Goal: Task Accomplishment & Management: Use online tool/utility

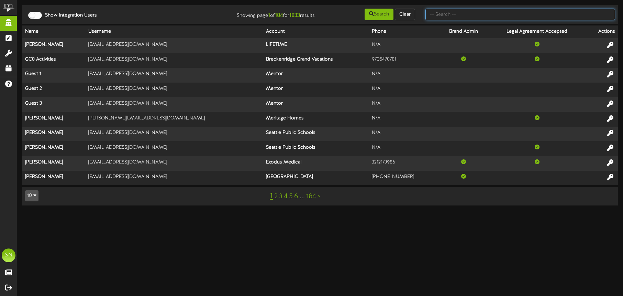
click at [461, 14] on input "text" at bounding box center [520, 15] width 190 height 12
click at [457, 15] on input "text" at bounding box center [520, 15] width 190 height 12
type input "church"
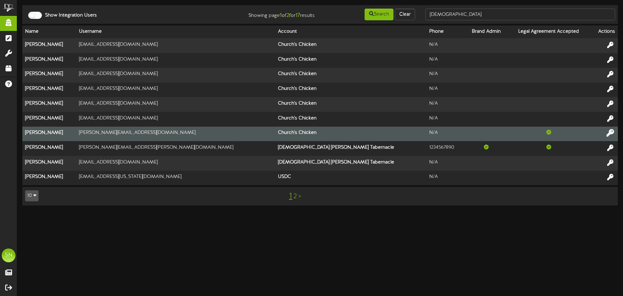
click at [610, 131] on icon at bounding box center [611, 133] width 8 height 8
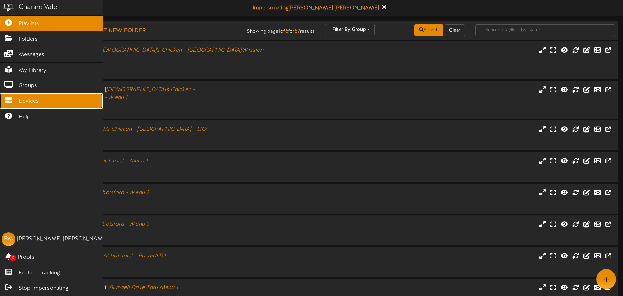
drag, startPoint x: 34, startPoint y: 98, endPoint x: 41, endPoint y: 101, distance: 7.2
click at [34, 98] on span "Devices" at bounding box center [29, 101] width 20 height 8
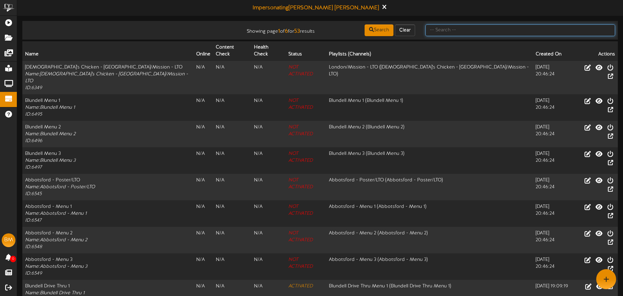
click at [440, 33] on input "text" at bounding box center [520, 30] width 190 height 12
type input "hasting"
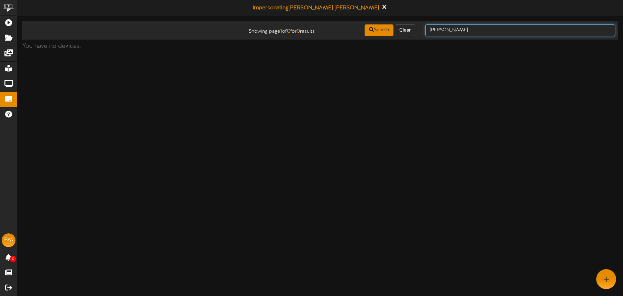
drag, startPoint x: 458, startPoint y: 31, endPoint x: 423, endPoint y: 30, distance: 34.7
click at [423, 29] on div "hasting" at bounding box center [520, 30] width 200 height 13
type input "hastings"
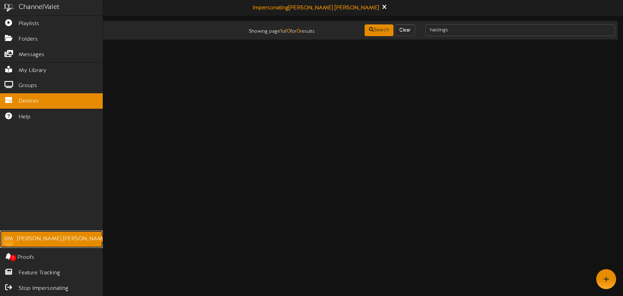
click at [38, 234] on link "BM Brandy Minch" at bounding box center [51, 238] width 103 height 17
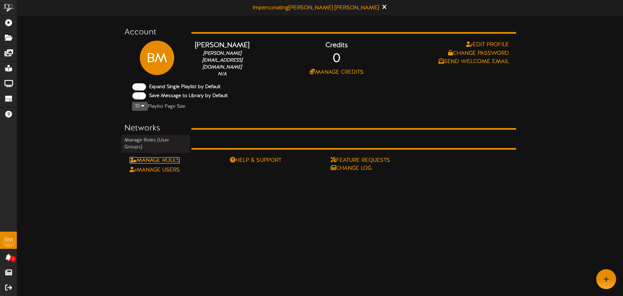
click at [163, 161] on link "Manage Roles" at bounding box center [155, 160] width 50 height 6
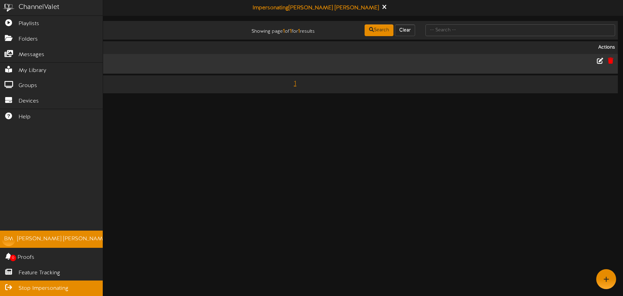
click at [40, 287] on span "Stop Impersonating" at bounding box center [44, 288] width 50 height 8
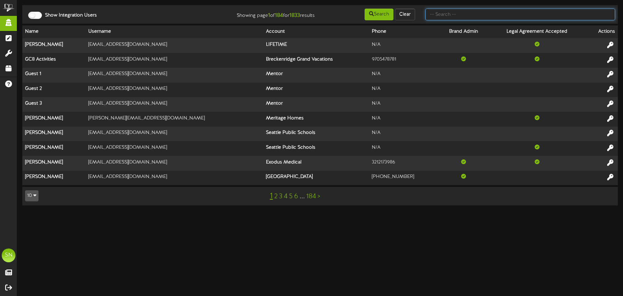
click at [451, 16] on input "text" at bounding box center [520, 15] width 190 height 12
type input "ken thicke"
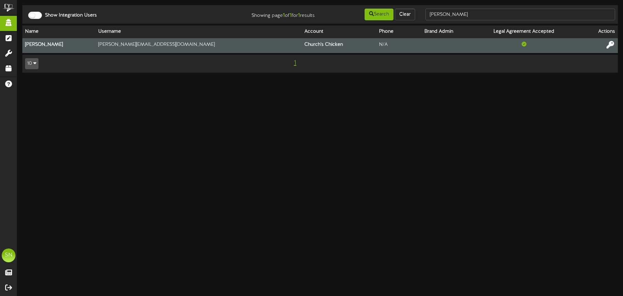
click at [611, 43] on icon at bounding box center [611, 45] width 8 height 8
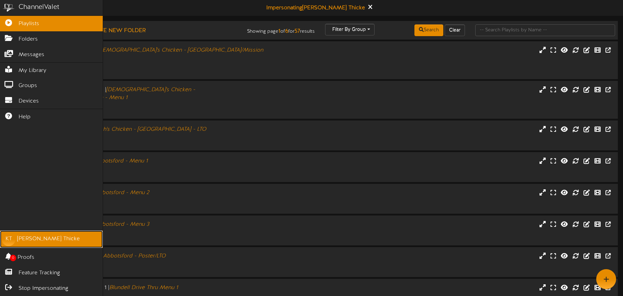
click at [31, 239] on div "Ken Thicke" at bounding box center [48, 239] width 63 height 8
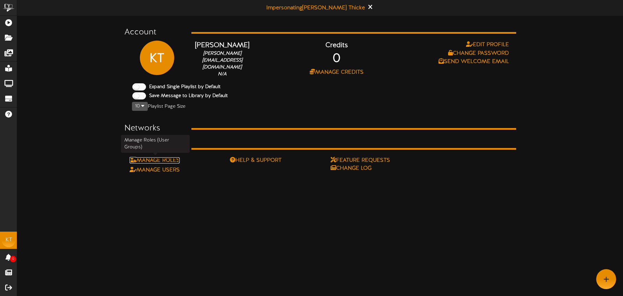
click at [174, 159] on link "Manage Roles" at bounding box center [155, 160] width 50 height 6
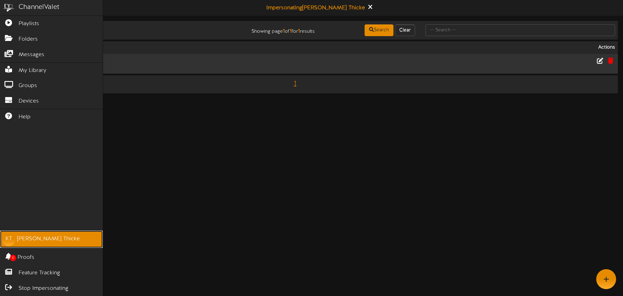
click at [35, 236] on div "Ken Thicke" at bounding box center [48, 239] width 63 height 8
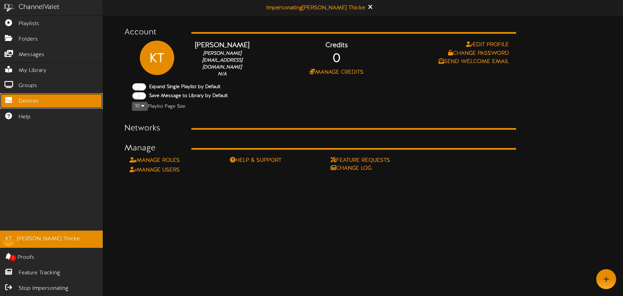
click at [21, 99] on span "Devices" at bounding box center [29, 101] width 20 height 8
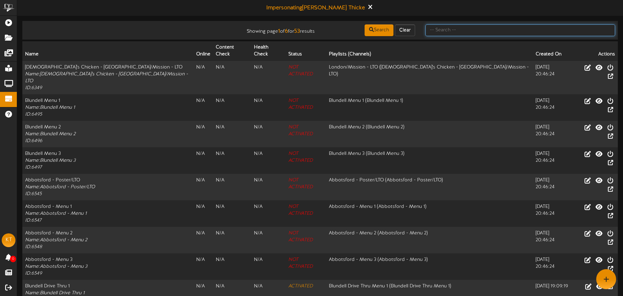
click at [441, 33] on input "text" at bounding box center [520, 30] width 190 height 12
type input "hastings"
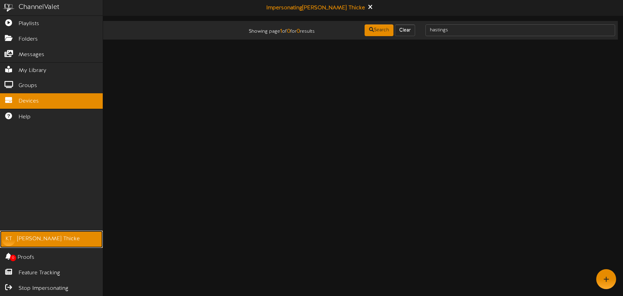
drag, startPoint x: 13, startPoint y: 238, endPoint x: 22, endPoint y: 235, distance: 9.5
click at [13, 238] on div "KT" at bounding box center [9, 239] width 14 height 14
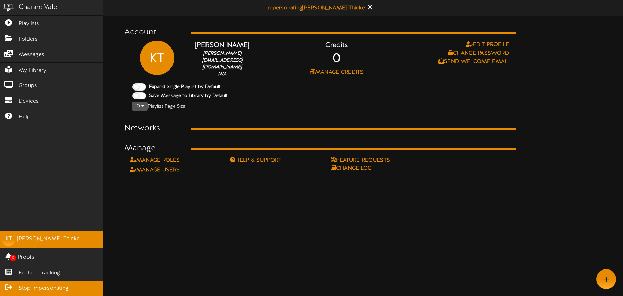
click at [54, 287] on span "Stop Impersonating" at bounding box center [44, 288] width 50 height 8
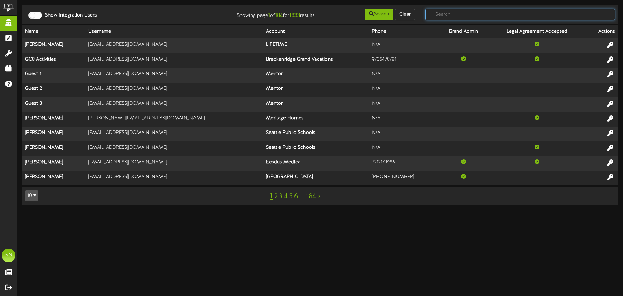
click at [440, 15] on input "text" at bounding box center [520, 15] width 190 height 12
type input "[DEMOGRAPHIC_DATA]"
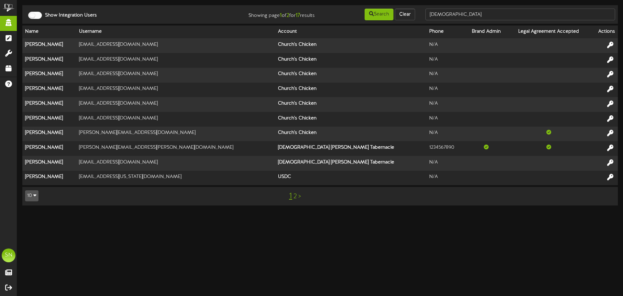
click at [294, 196] on link "2" at bounding box center [294, 196] width 3 height 8
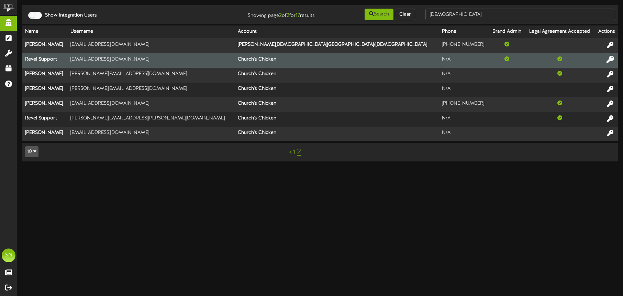
click at [608, 59] on icon at bounding box center [611, 59] width 8 height 8
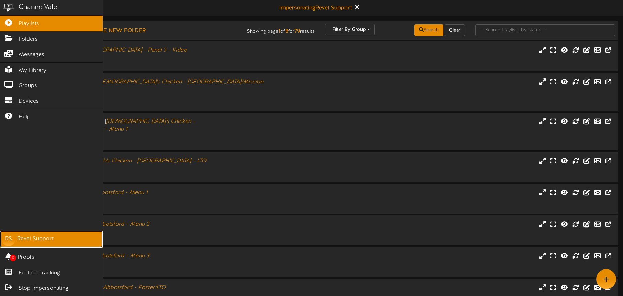
click at [44, 237] on div "Revel Support" at bounding box center [35, 239] width 36 height 8
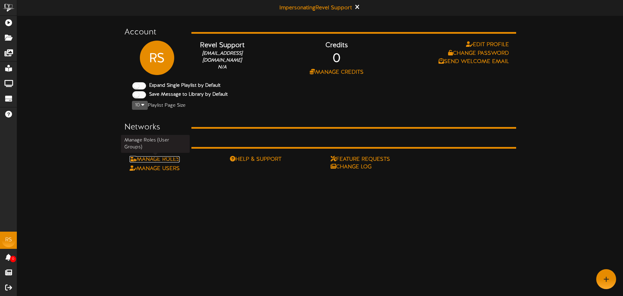
click at [169, 158] on link "Manage Roles" at bounding box center [155, 159] width 50 height 6
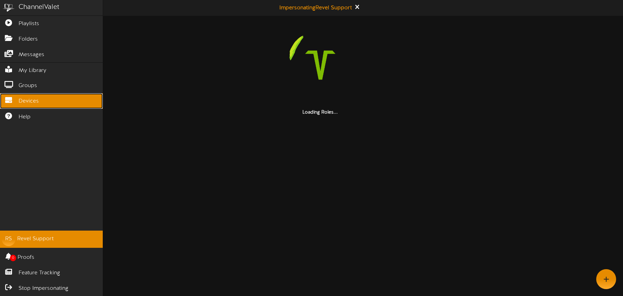
click at [21, 102] on span "Devices" at bounding box center [29, 101] width 20 height 8
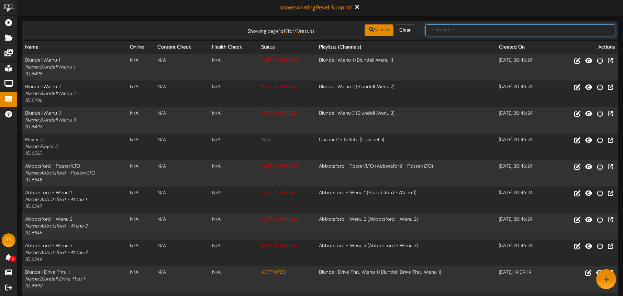
click at [437, 30] on input "text" at bounding box center [520, 30] width 190 height 12
type input "hastings"
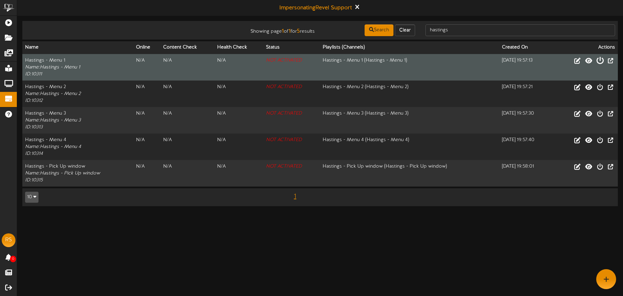
click at [600, 60] on icon at bounding box center [600, 60] width 8 height 8
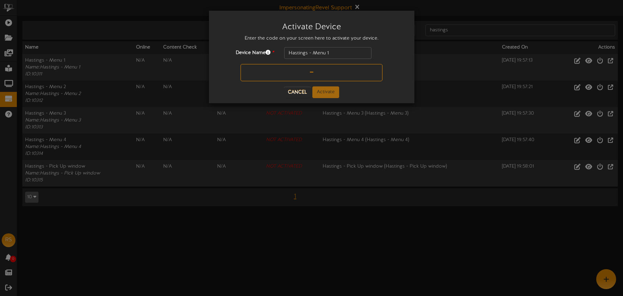
click at [297, 72] on input "text" at bounding box center [312, 72] width 142 height 17
type input "KED5BB"
click at [331, 92] on button "Activate" at bounding box center [325, 92] width 27 height 12
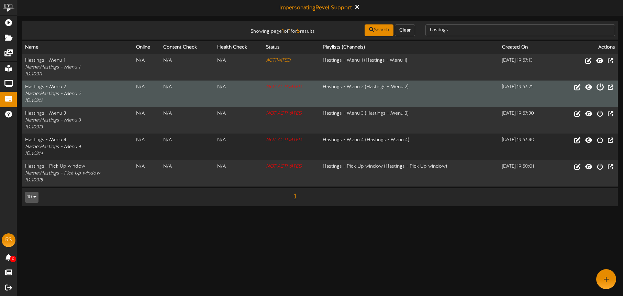
click at [600, 87] on icon at bounding box center [600, 87] width 8 height 8
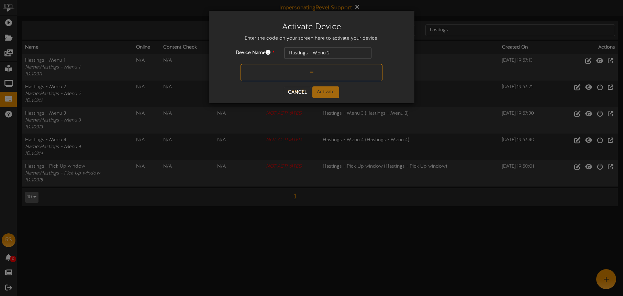
click at [305, 72] on input "text" at bounding box center [312, 72] width 142 height 17
type input "2M48C2"
click at [326, 90] on button "Activate" at bounding box center [325, 92] width 27 height 12
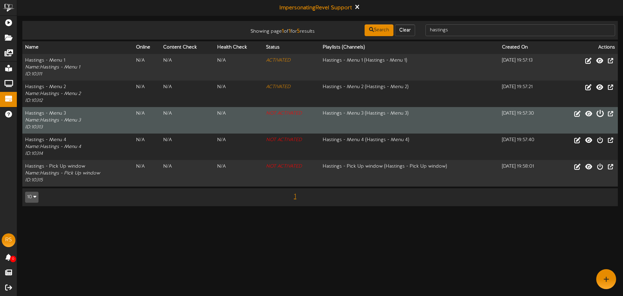
click at [600, 115] on icon at bounding box center [600, 113] width 8 height 8
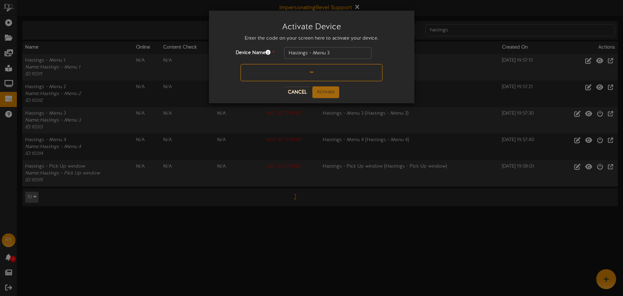
click at [303, 71] on input "text" at bounding box center [312, 72] width 142 height 17
click at [326, 90] on button "Activate" at bounding box center [325, 92] width 27 height 12
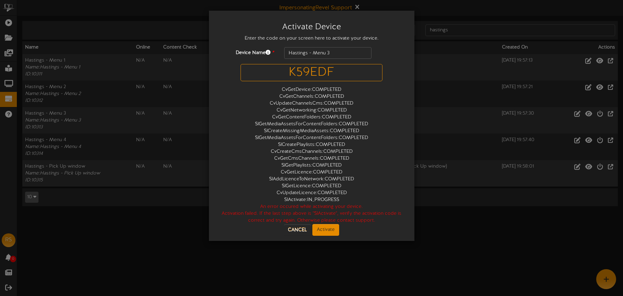
click at [317, 71] on input "K59EDF" at bounding box center [312, 72] width 142 height 17
type input "K59WDF"
click at [323, 229] on button "Activate" at bounding box center [325, 230] width 27 height 12
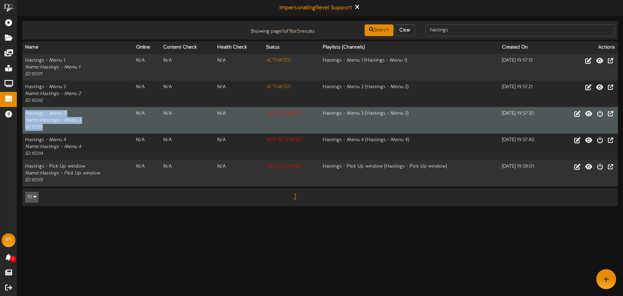
drag, startPoint x: 35, startPoint y: 111, endPoint x: 54, endPoint y: 126, distance: 24.3
click at [55, 126] on td "Hastings - Menu 3 Name: Hastings - Menu 3 ID: 10313" at bounding box center [77, 120] width 111 height 26
copy td "Hastings - Menu 3 Name: Hastings - Menu 3 ID: 10313"
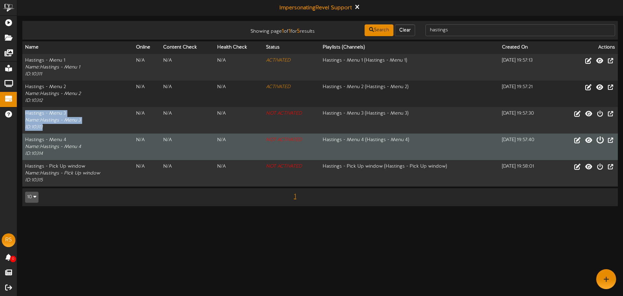
click at [601, 141] on icon at bounding box center [600, 140] width 8 height 8
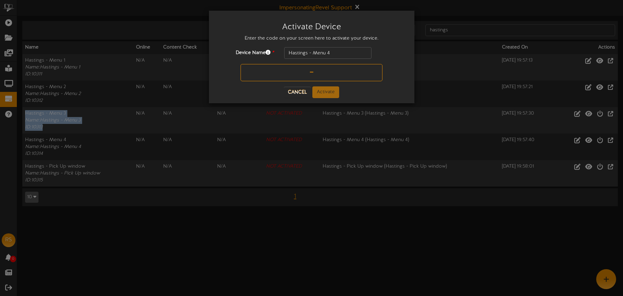
click at [309, 72] on input "text" at bounding box center [312, 72] width 142 height 17
type input "5"
type input "5NK3K7"
click at [329, 90] on button "Activate" at bounding box center [325, 92] width 27 height 12
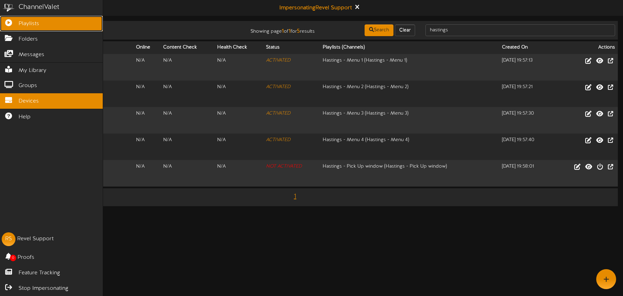
click at [10, 24] on icon at bounding box center [8, 21] width 17 height 5
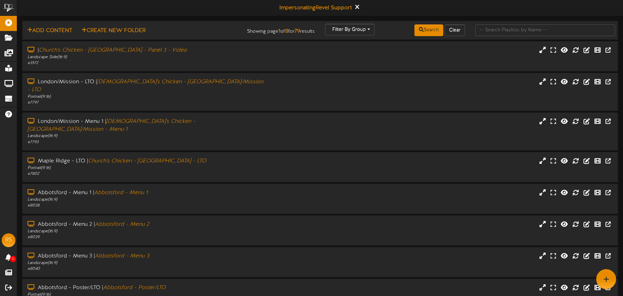
click at [489, 37] on td "Add Content Create New Folder Showing page 1 of 8 for 79 results Filter By Grou…" at bounding box center [320, 30] width 596 height 19
click at [492, 34] on input "text" at bounding box center [545, 30] width 140 height 12
type input "hastings"
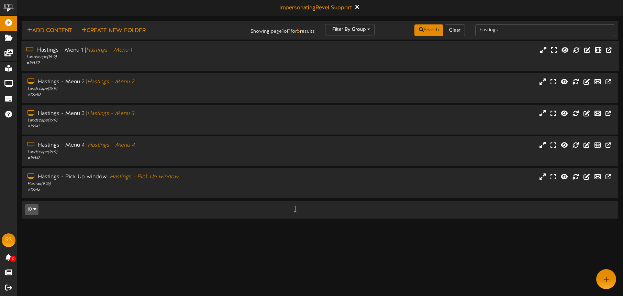
click at [166, 64] on div "# 16539" at bounding box center [145, 63] width 238 height 6
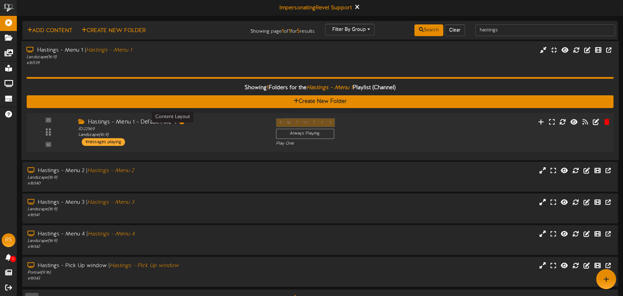
click at [193, 127] on div "ID: 22569 Landscape ( 16:9 )" at bounding box center [171, 132] width 187 height 12
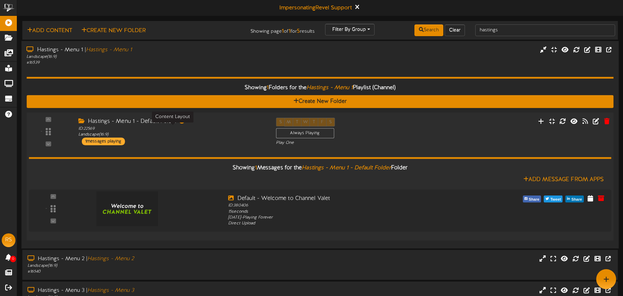
drag, startPoint x: 202, startPoint y: 127, endPoint x: 198, endPoint y: 117, distance: 11.4
click at [202, 127] on div "ID: 22569 Landscape ( 16:9 )" at bounding box center [171, 131] width 187 height 12
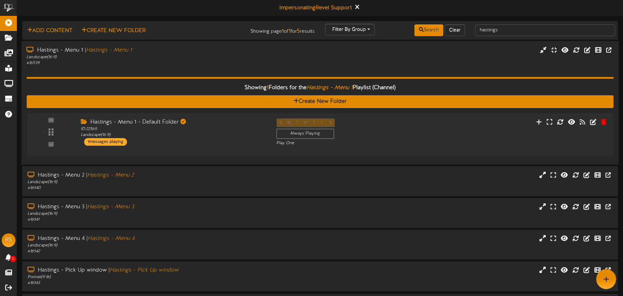
click at [176, 56] on div "Landscape ( 16:9 )" at bounding box center [145, 57] width 238 height 6
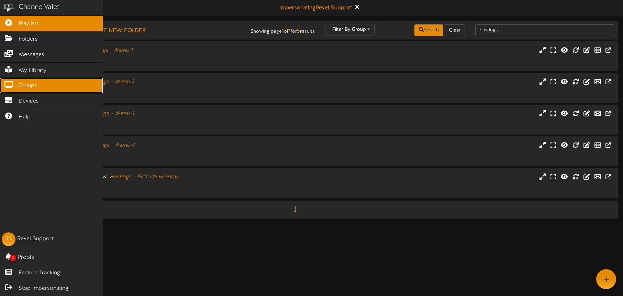
click at [33, 87] on span "Groups" at bounding box center [28, 86] width 19 height 8
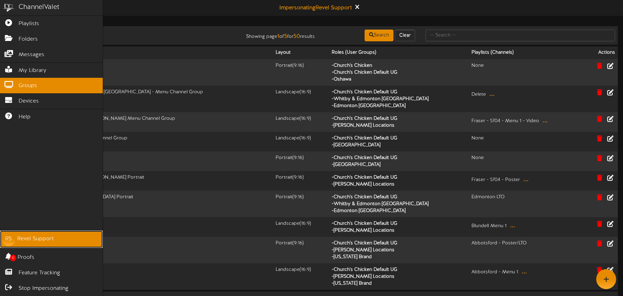
click at [27, 234] on link "RS Revel Support" at bounding box center [51, 238] width 103 height 17
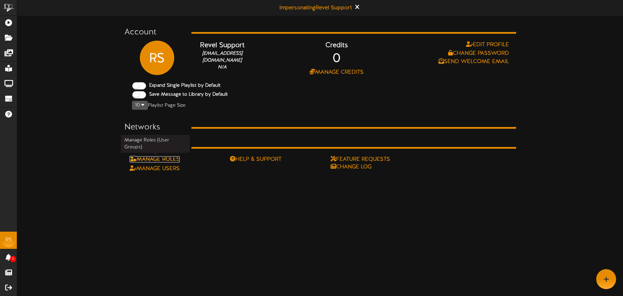
click at [176, 159] on link "Manage Roles" at bounding box center [155, 159] width 50 height 6
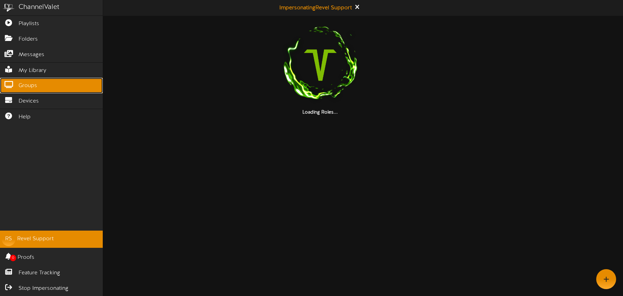
click at [34, 84] on span "Groups" at bounding box center [28, 86] width 19 height 8
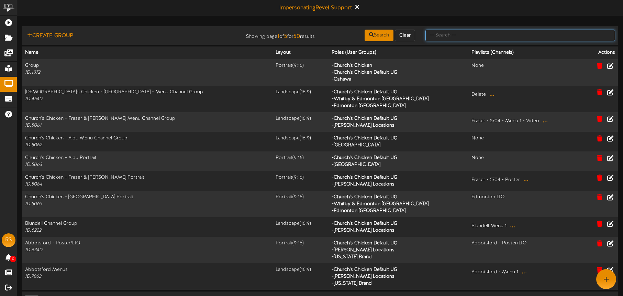
click at [455, 37] on input "text" at bounding box center [520, 36] width 190 height 12
type input "ken"
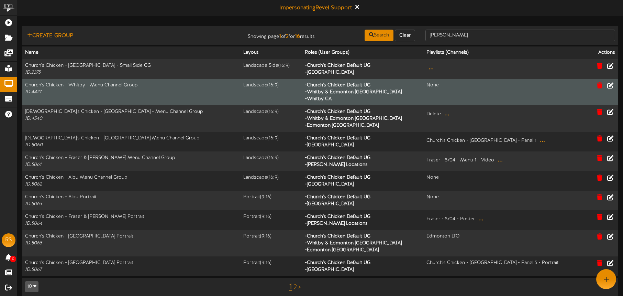
scroll to position [7, 0]
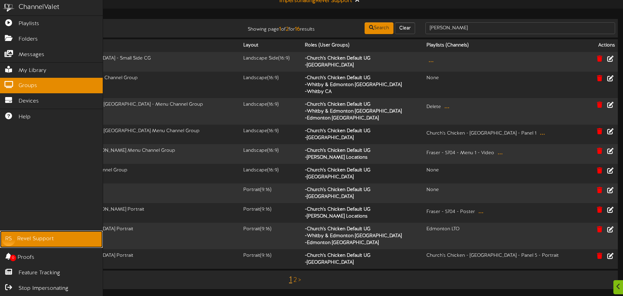
click at [13, 240] on div "RS" at bounding box center [9, 239] width 14 height 14
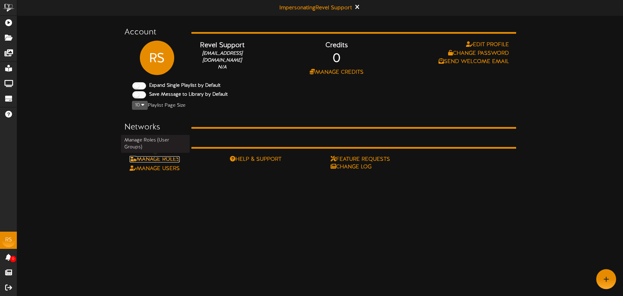
click at [176, 159] on link "Manage Roles" at bounding box center [155, 159] width 50 height 6
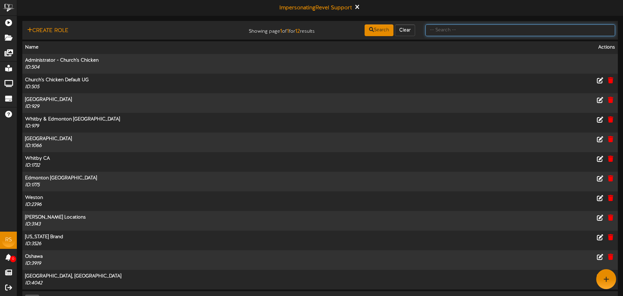
click at [441, 31] on input "text" at bounding box center [520, 30] width 190 height 12
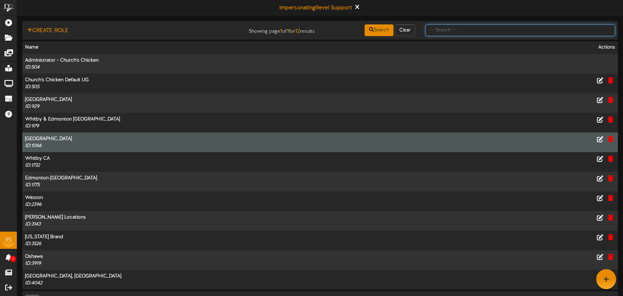
scroll to position [20, 0]
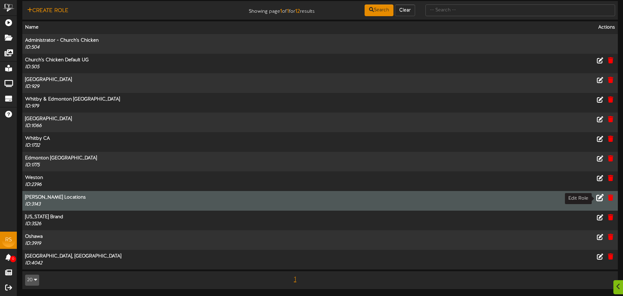
click at [601, 197] on icon at bounding box center [600, 197] width 8 height 8
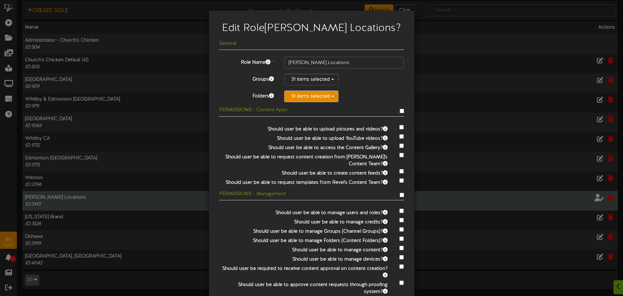
click at [308, 97] on button "51 items selected" at bounding box center [311, 96] width 54 height 12
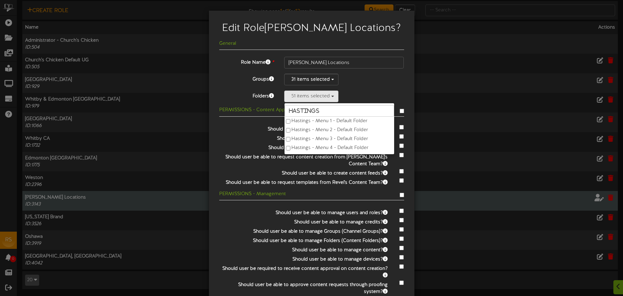
type input "hastings"
click at [314, 127] on label "Hastings - Menu 2 - Default Folder" at bounding box center [340, 129] width 110 height 9
click at [317, 134] on label "Hastings - Menu 3 - Default Folder" at bounding box center [340, 137] width 110 height 9
click at [320, 148] on label "Hastings - Menu 4 - Default Folder" at bounding box center [340, 145] width 110 height 9
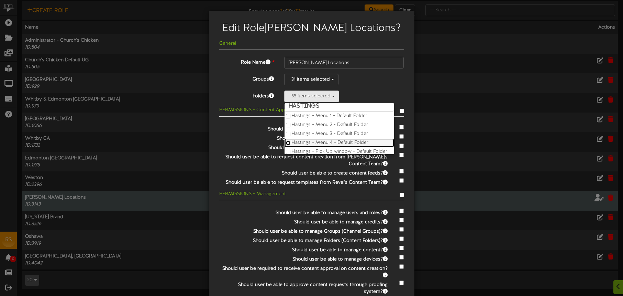
scroll to position [9, 0]
click at [335, 145] on label "Hastings - Pick Up window - Default Folder" at bounding box center [340, 147] width 110 height 9
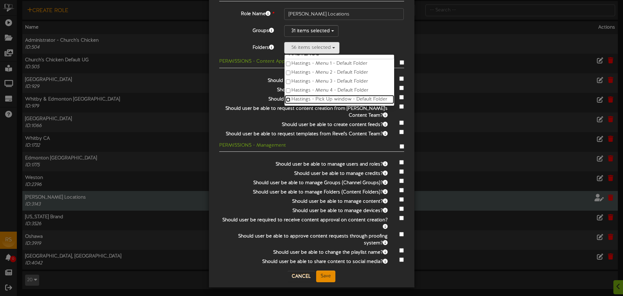
scroll to position [51, 0]
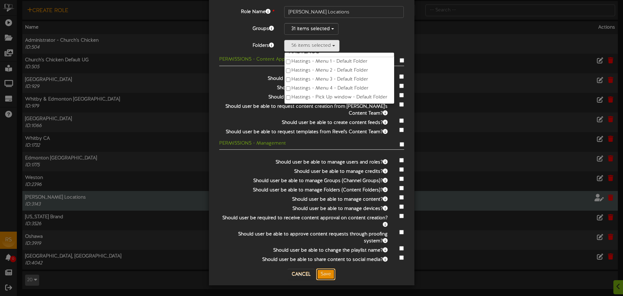
click at [328, 271] on button "Save" at bounding box center [325, 274] width 19 height 12
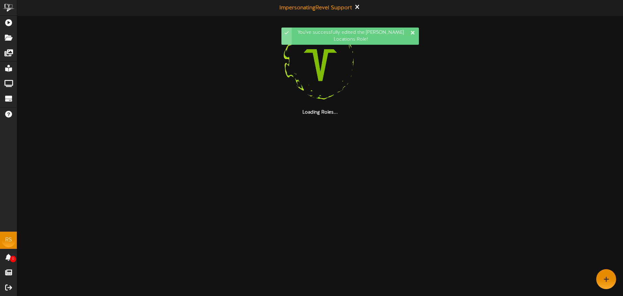
scroll to position [0, 0]
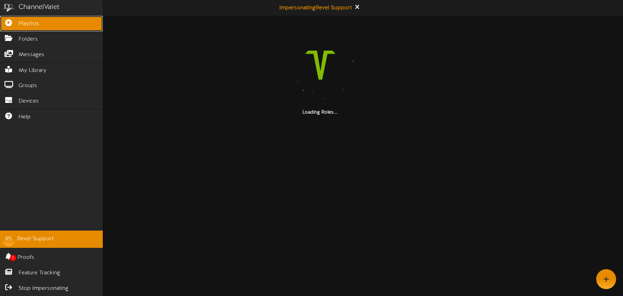
click at [26, 24] on span "Playlists" at bounding box center [29, 24] width 21 height 8
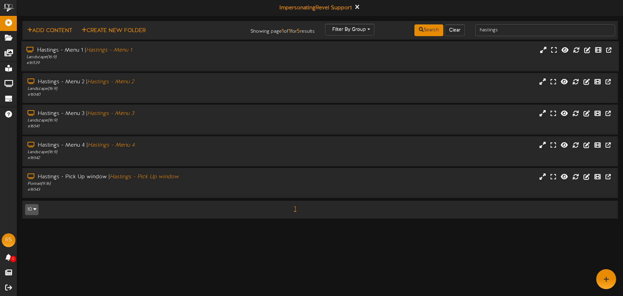
click at [186, 61] on div "# 16539" at bounding box center [145, 63] width 238 height 6
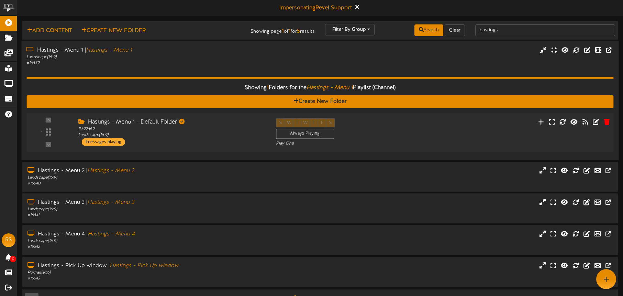
click at [242, 145] on div "Hastings - Menu 1 - Default Folder ID: 22569 Landscape ( 16:9 ) 1 messages play…" at bounding box center [172, 131] width 198 height 27
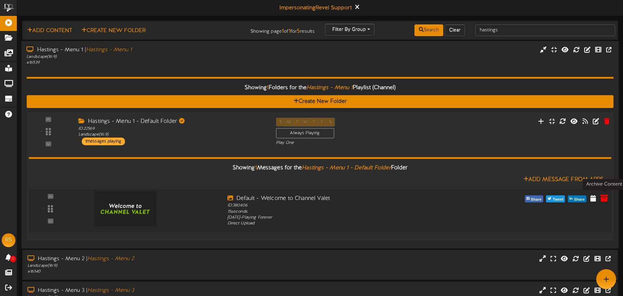
click at [604, 196] on icon at bounding box center [604, 198] width 8 height 8
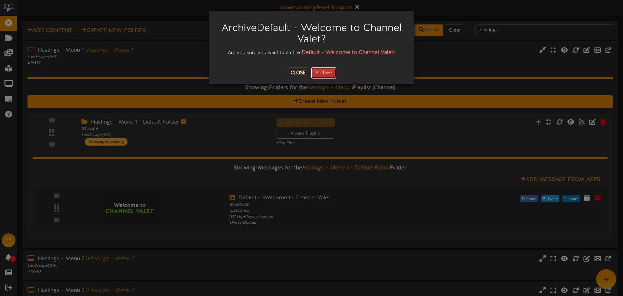
click at [330, 77] on button "Archive" at bounding box center [323, 73] width 25 height 12
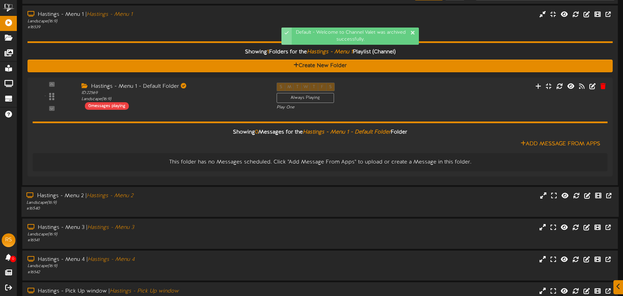
click at [250, 196] on div "Hastings - Menu 2 | Hastings - Menu 2" at bounding box center [145, 196] width 238 height 8
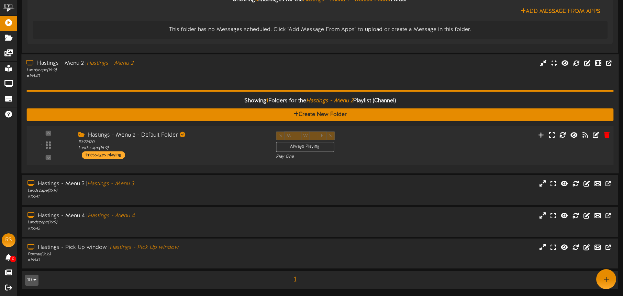
click at [446, 138] on div "- ID:" at bounding box center [320, 145] width 593 height 28
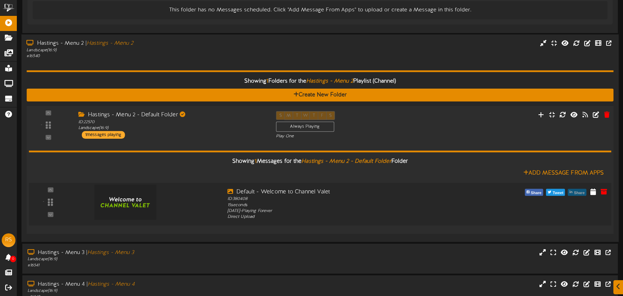
scroll to position [188, 0]
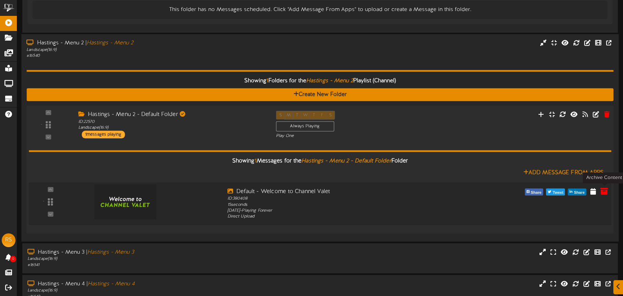
click at [605, 190] on icon at bounding box center [604, 191] width 8 height 8
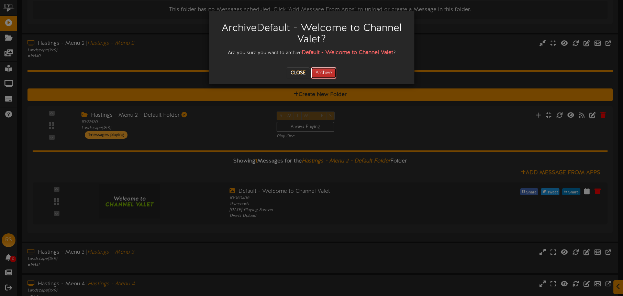
click at [330, 70] on button "Archive" at bounding box center [323, 73] width 25 height 12
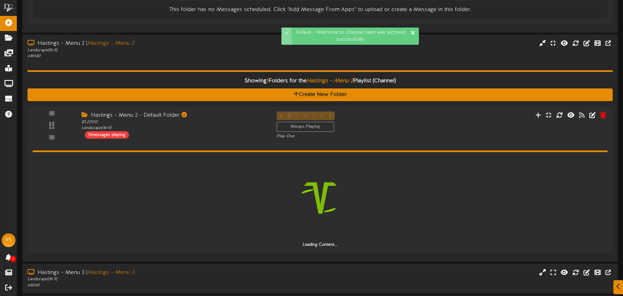
scroll to position [229, 0]
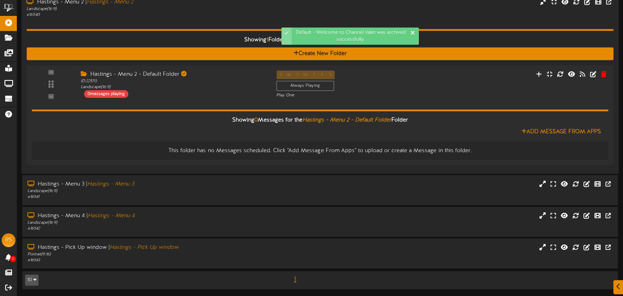
click at [307, 195] on div "Hastings - Menu 3 | Hastings - Menu 3 Landscape ( 16:9 ) # 16541" at bounding box center [320, 190] width 596 height 20
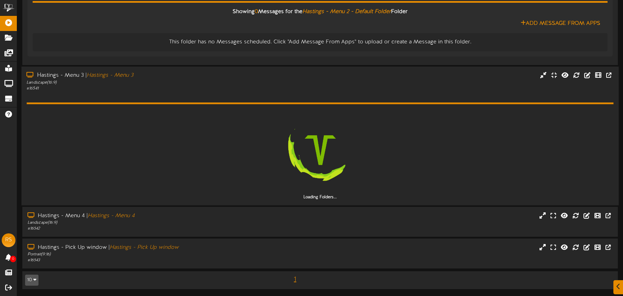
scroll to position [318, 0]
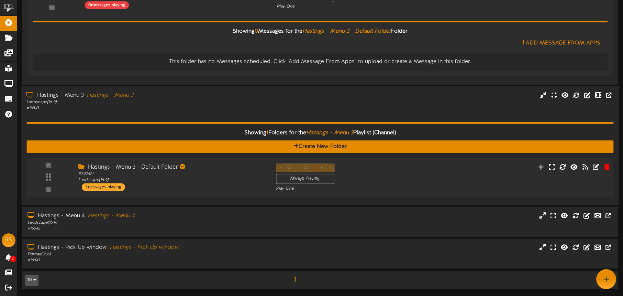
click at [504, 180] on div "- ID:" at bounding box center [320, 177] width 593 height 28
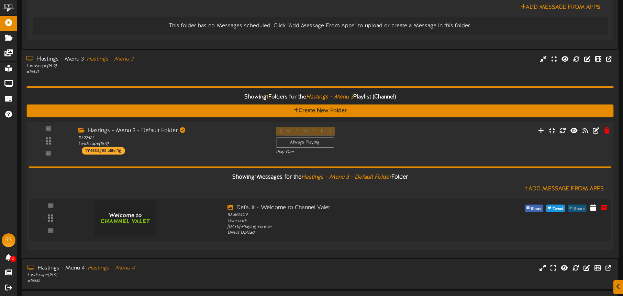
scroll to position [356, 0]
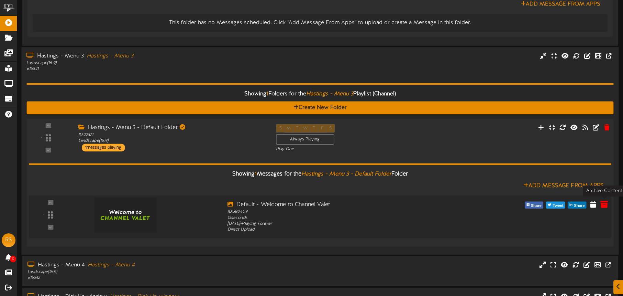
click at [602, 203] on icon at bounding box center [604, 204] width 8 height 8
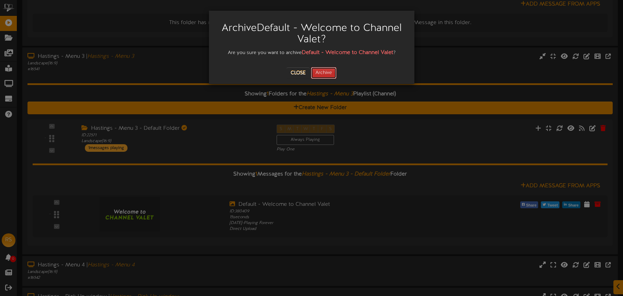
click at [329, 72] on button "Archive" at bounding box center [323, 73] width 25 height 12
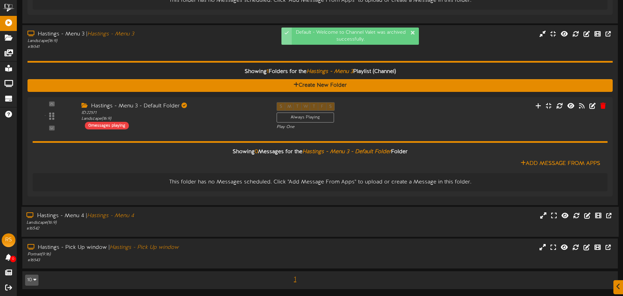
click at [345, 217] on div "Hastings - Menu 4 | Hastings - Menu 4 Landscape ( 16:9 ) # 16542" at bounding box center [319, 221] width 597 height 20
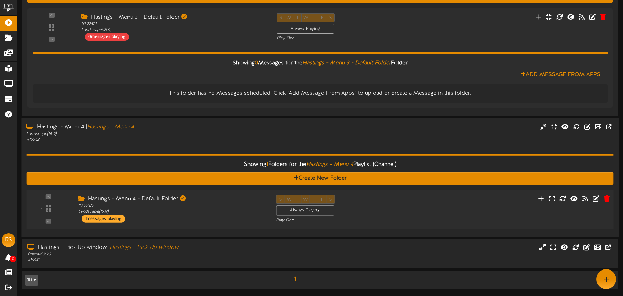
click at [392, 207] on div "S M T W T F S Always Playing Play One" at bounding box center [345, 208] width 148 height 28
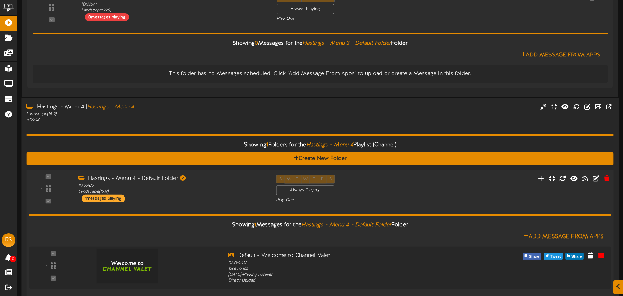
scroll to position [495, 0]
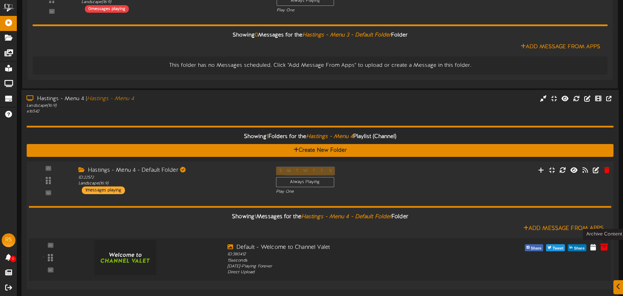
click at [604, 243] on icon at bounding box center [604, 246] width 8 height 8
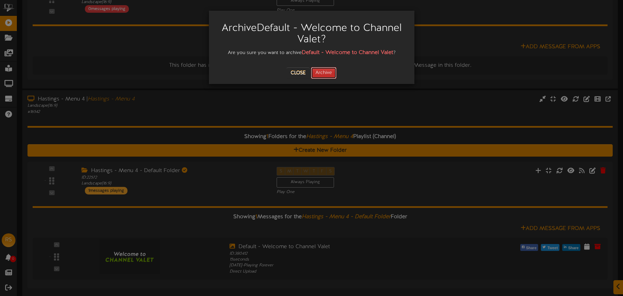
click at [330, 75] on button "Archive" at bounding box center [323, 73] width 25 height 12
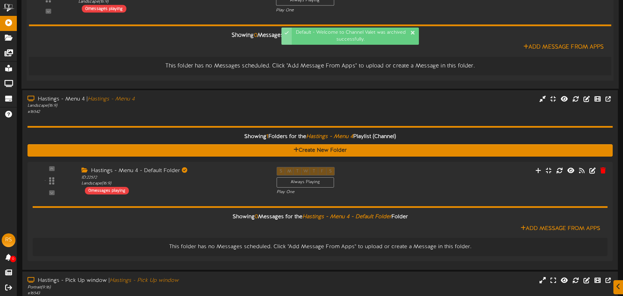
drag, startPoint x: 235, startPoint y: 104, endPoint x: 228, endPoint y: 103, distance: 7.8
click at [235, 104] on div "Landscape ( 16:9 )" at bounding box center [146, 106] width 238 height 6
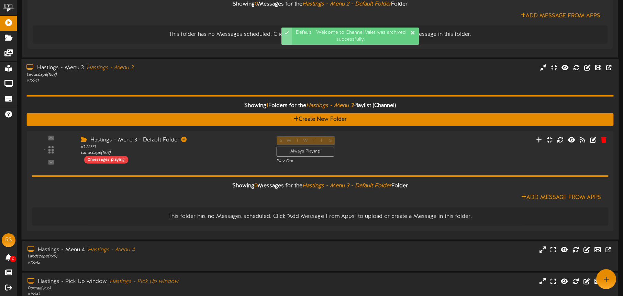
click at [196, 79] on div "# 16541" at bounding box center [145, 81] width 238 height 6
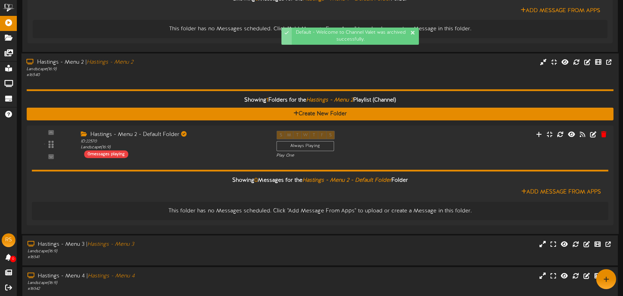
click at [207, 81] on div "Showing 1 Folders for the Hastings - Menu 2 Playlist (Channel) Create New Folde…" at bounding box center [319, 153] width 587 height 150
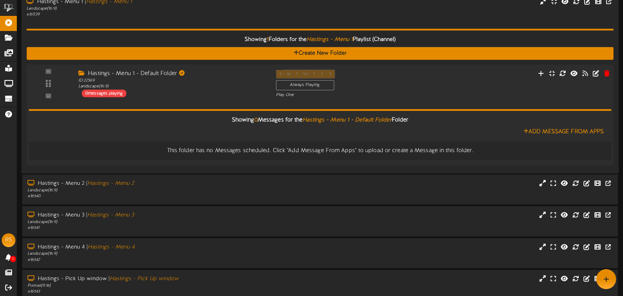
scroll to position [23, 0]
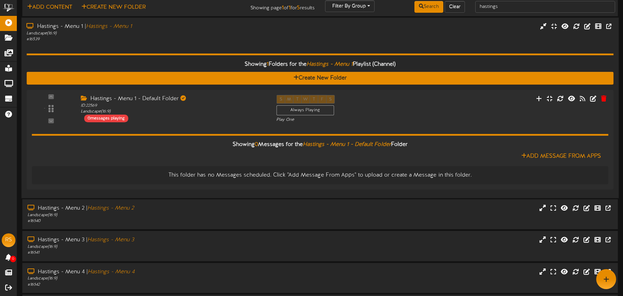
click at [200, 51] on div "Showing 1 Folders for the Hastings - Menu 1 Playlist (Channel) Create New Folde…" at bounding box center [319, 117] width 587 height 150
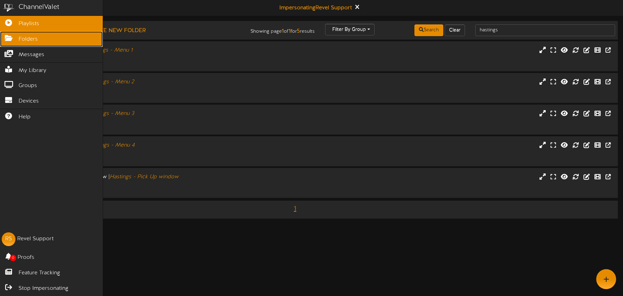
click at [30, 41] on span "Folders" at bounding box center [28, 39] width 19 height 8
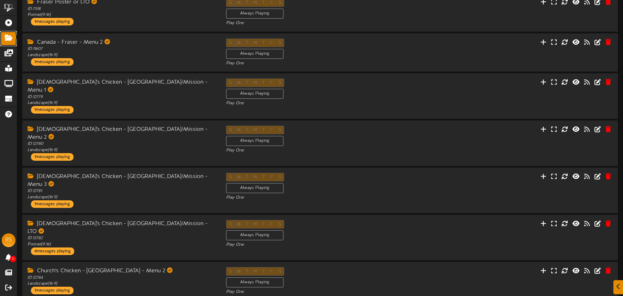
scroll to position [177, 0]
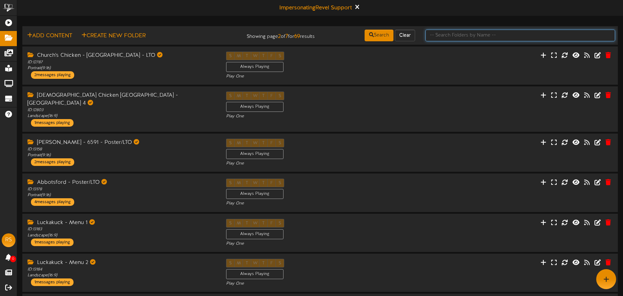
click at [448, 36] on input "text" at bounding box center [520, 36] width 190 height 12
type input "van"
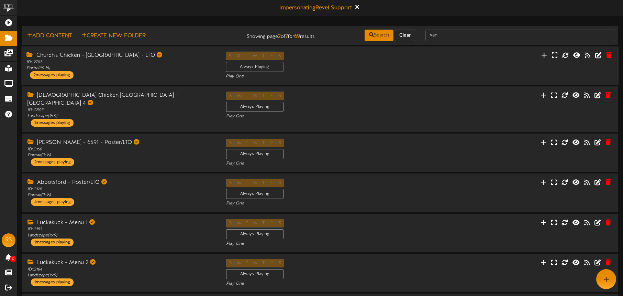
drag, startPoint x: 455, startPoint y: 48, endPoint x: 449, endPoint y: 41, distance: 9.8
click at [455, 48] on div "Church's Chicken - Maple Ridge - LTO ID: 12787 Portrait ( 9:16 ) 2 messages pla…" at bounding box center [320, 65] width 596 height 38
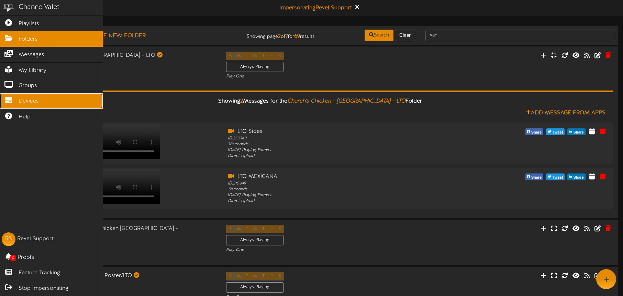
click at [17, 98] on icon at bounding box center [8, 99] width 17 height 5
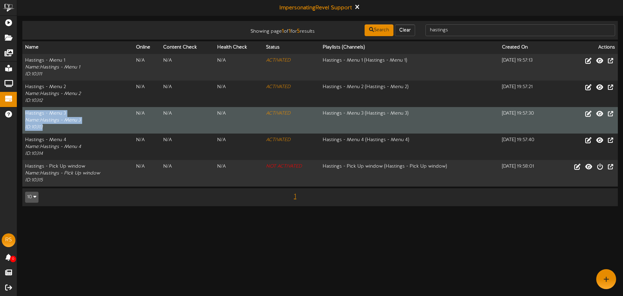
drag, startPoint x: 51, startPoint y: 128, endPoint x: 32, endPoint y: 114, distance: 23.8
click at [23, 113] on td "Hastings - Menu 3 Name: Hastings - Menu 3 ID: 10313" at bounding box center [77, 120] width 111 height 26
copy td "Hastings - Menu 3 Name: Hastings - Menu 3 ID: 10313"
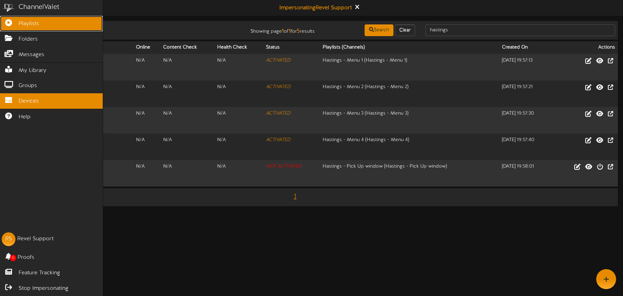
click at [19, 28] on link "Playlists" at bounding box center [51, 23] width 103 height 15
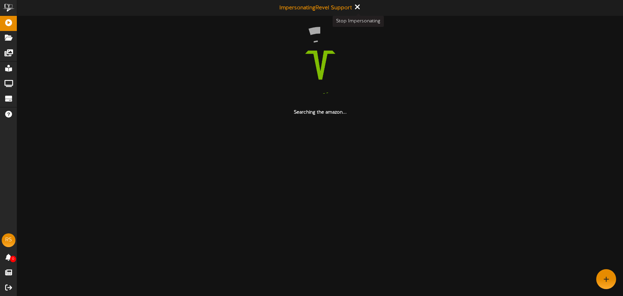
click at [359, 7] on icon at bounding box center [357, 7] width 4 height 8
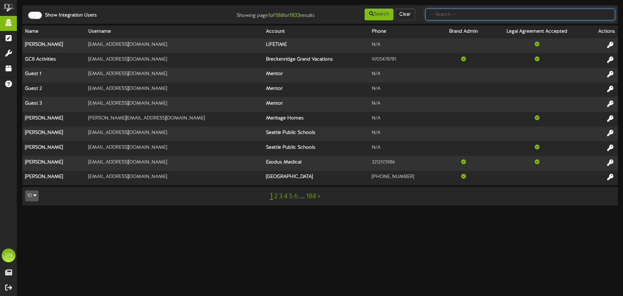
click at [451, 18] on input "text" at bounding box center [520, 15] width 190 height 12
type input "brandy"
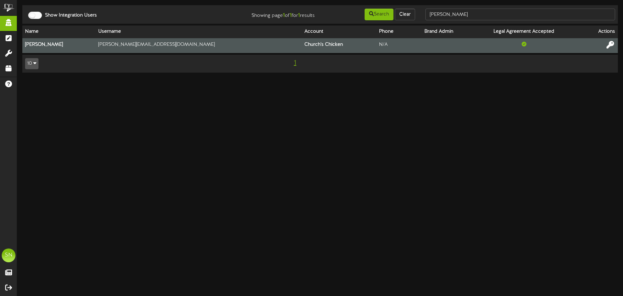
click at [610, 43] on icon at bounding box center [611, 45] width 8 height 8
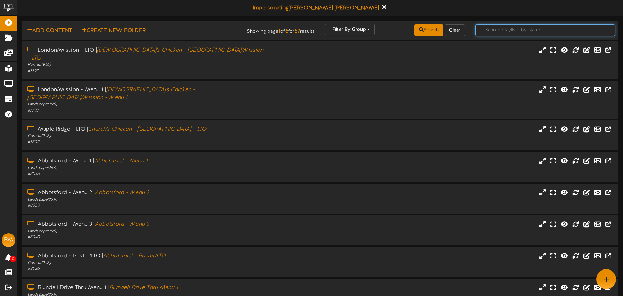
click at [483, 31] on input "text" at bounding box center [545, 30] width 140 height 12
type input "hastings"
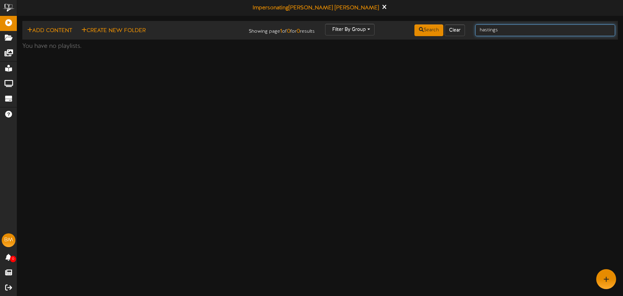
drag, startPoint x: 506, startPoint y: 30, endPoint x: 475, endPoint y: 29, distance: 30.9
click at [476, 29] on input "hastings" at bounding box center [545, 30] width 140 height 12
click at [382, 8] on icon at bounding box center [384, 7] width 4 height 8
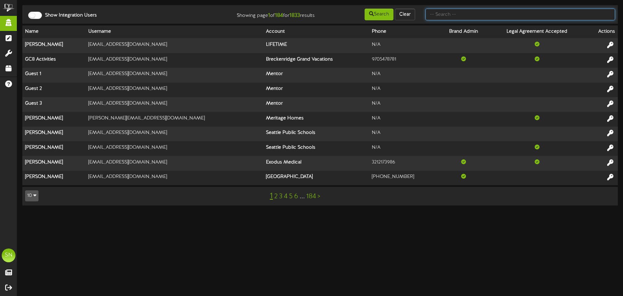
click at [459, 14] on input "text" at bounding box center [520, 15] width 190 height 12
type input "ken thicke"
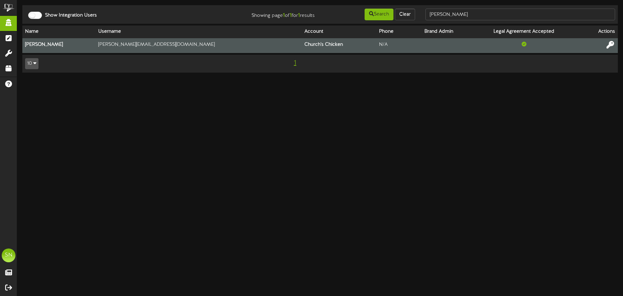
click at [612, 43] on icon at bounding box center [611, 45] width 8 height 8
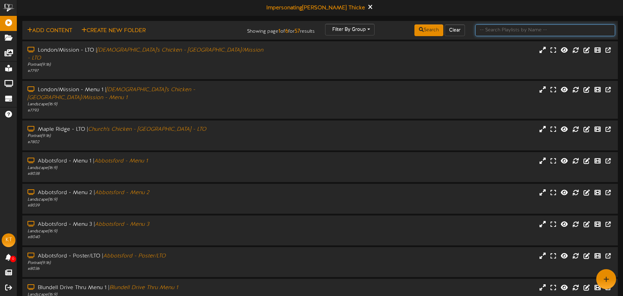
click at [497, 28] on input "text" at bounding box center [545, 30] width 140 height 12
type input "hastings"
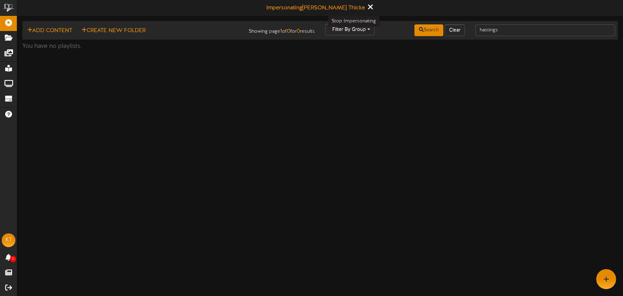
click at [368, 8] on icon at bounding box center [370, 7] width 4 height 8
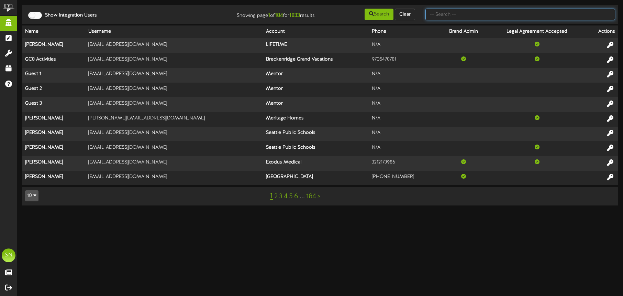
click at [438, 14] on input "text" at bounding box center [520, 15] width 190 height 12
type input "revel"
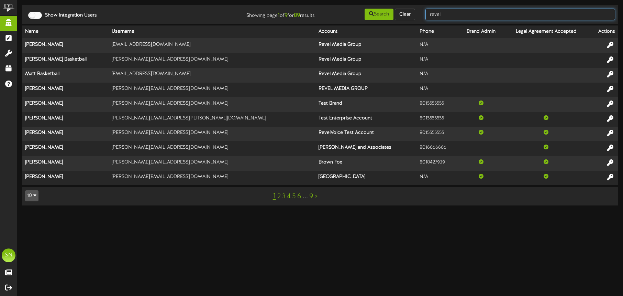
drag, startPoint x: 448, startPoint y: 13, endPoint x: 422, endPoint y: 13, distance: 25.8
click at [422, 13] on div "revel" at bounding box center [520, 14] width 200 height 13
type input "h"
type input "church"
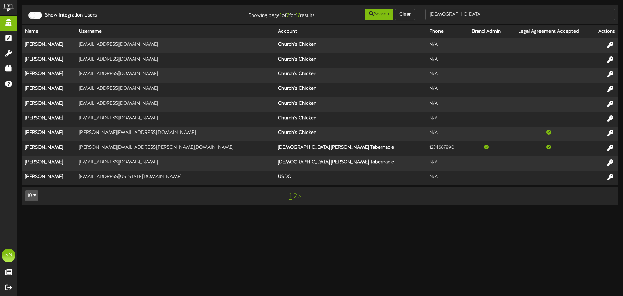
click at [294, 193] on link "2" at bounding box center [294, 196] width 3 height 8
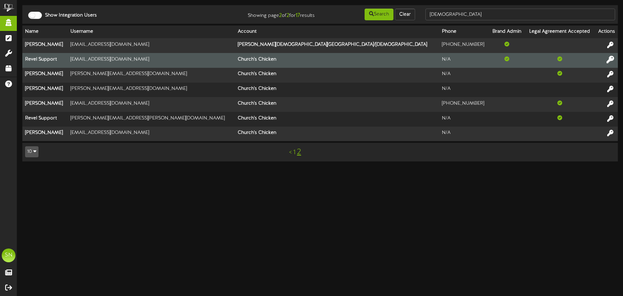
click at [608, 59] on icon at bounding box center [611, 59] width 8 height 8
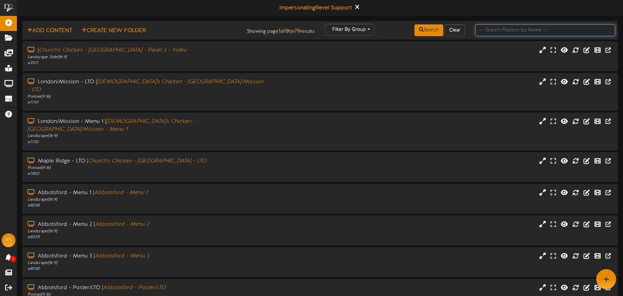
click at [488, 33] on input "text" at bounding box center [545, 30] width 140 height 12
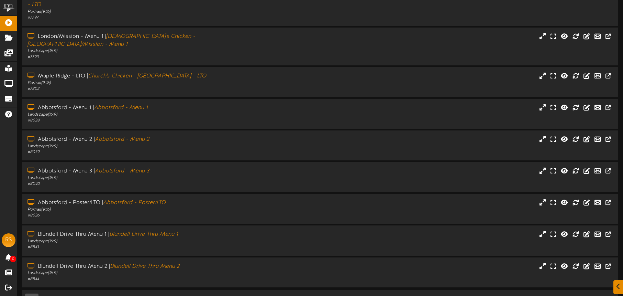
click at [279, 295] on link "2" at bounding box center [278, 300] width 3 height 8
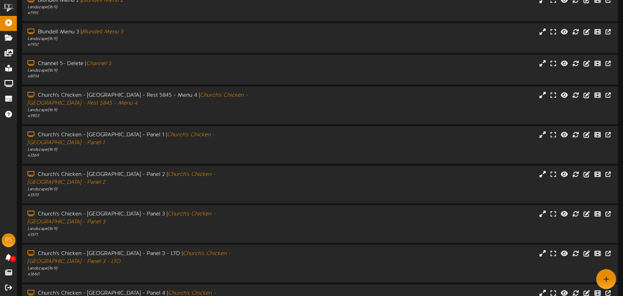
scroll to position [97, 0]
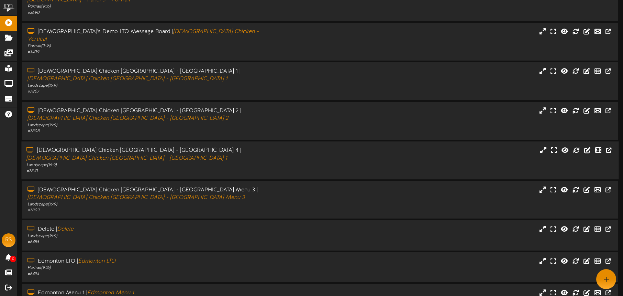
scroll to position [136, 0]
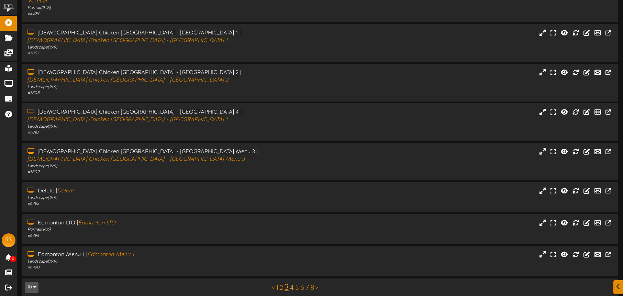
click at [293, 284] on link "4" at bounding box center [292, 288] width 4 height 8
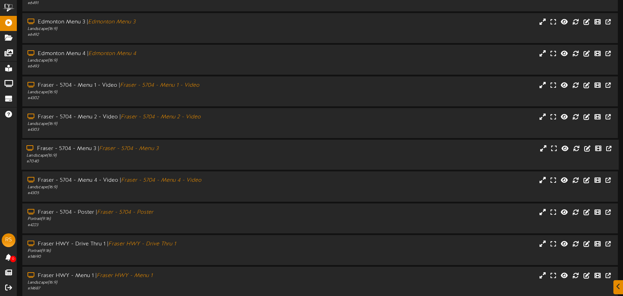
scroll to position [89, 0]
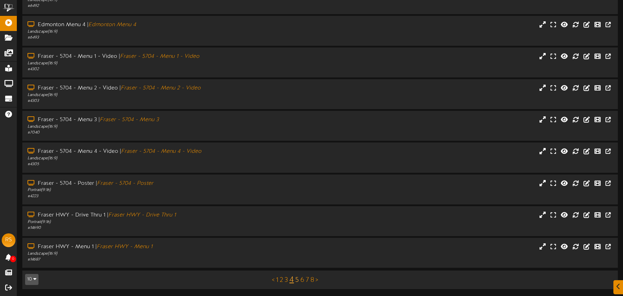
click at [297, 280] on link "5" at bounding box center [297, 280] width 4 height 8
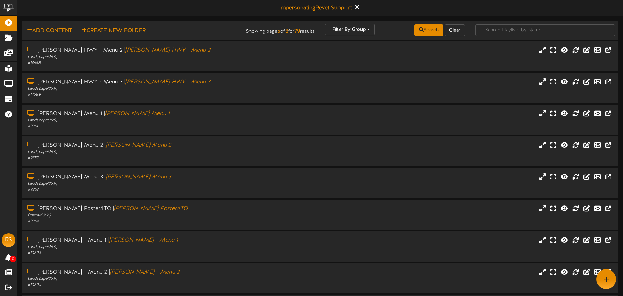
scroll to position [89, 0]
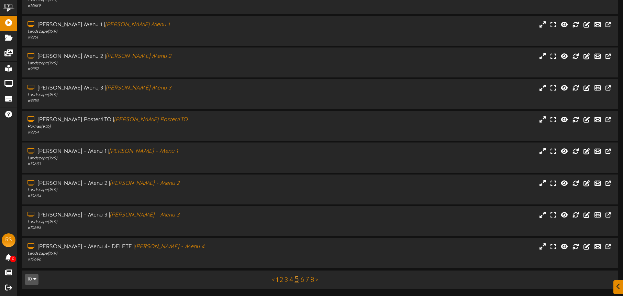
drag, startPoint x: 302, startPoint y: 280, endPoint x: 312, endPoint y: 260, distance: 23.1
click at [302, 280] on link "6" at bounding box center [302, 280] width 4 height 8
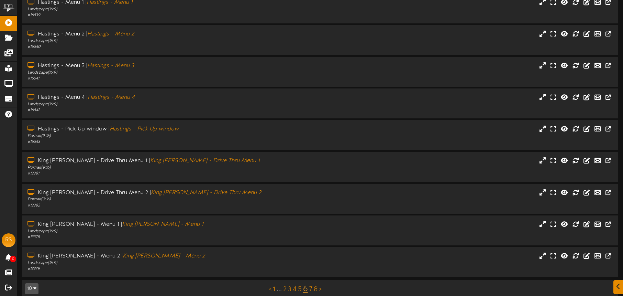
scroll to position [89, 0]
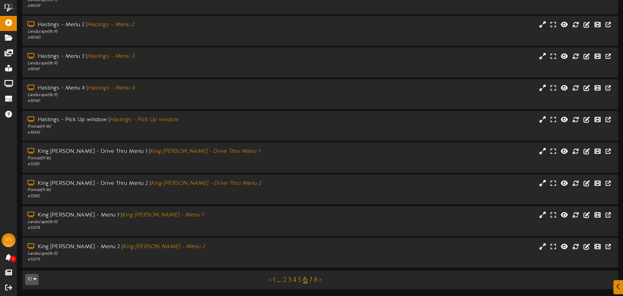
click at [311, 280] on link "7" at bounding box center [310, 280] width 3 height 8
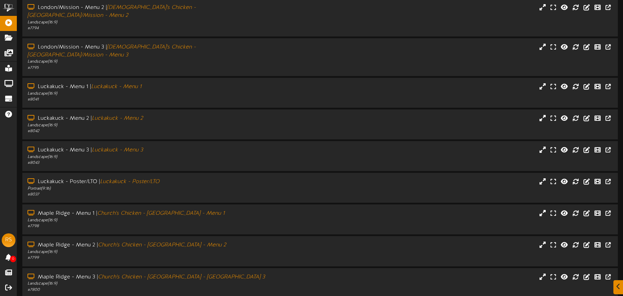
scroll to position [89, 0]
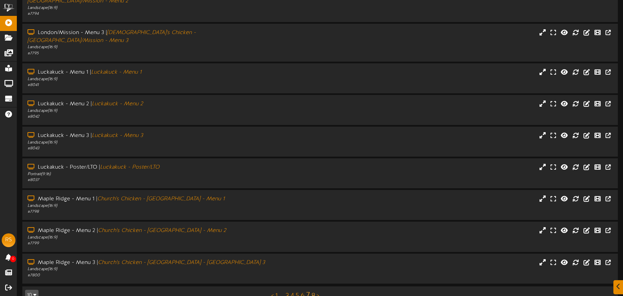
click at [313, 292] on link "8" at bounding box center [313, 296] width 4 height 8
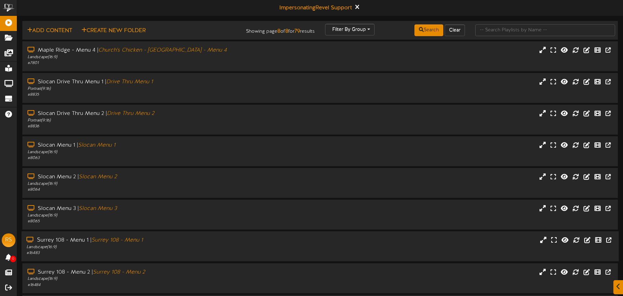
scroll to position [57, 0]
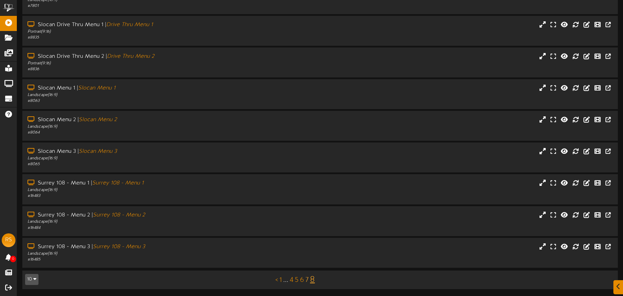
click at [307, 277] on link "7" at bounding box center [306, 280] width 3 height 8
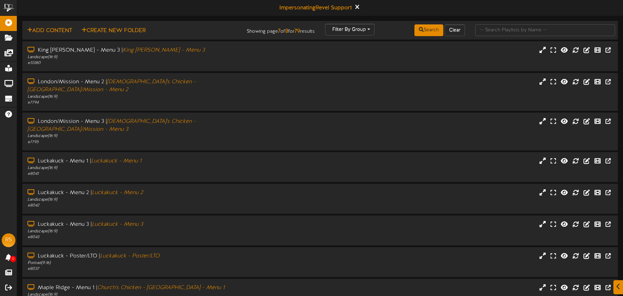
scroll to position [89, 0]
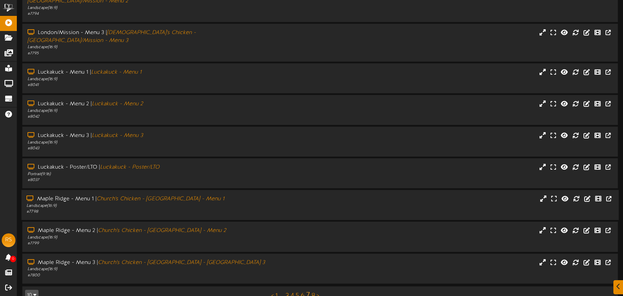
click at [281, 195] on div "Maple Ridge - Menu 1 | Church's Chicken - Maple Ridge - Menu 1 Landscape ( 16:9…" at bounding box center [319, 205] width 597 height 20
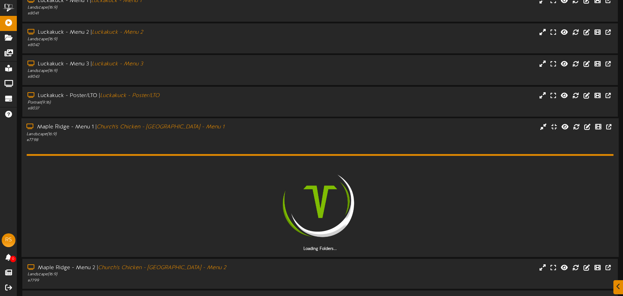
scroll to position [162, 0]
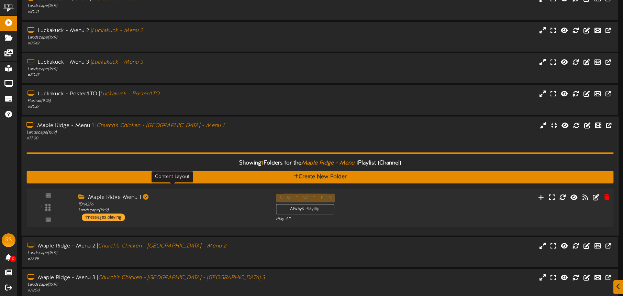
click at [233, 201] on div "ID: 14276 Landscape ( 16:9 )" at bounding box center [171, 207] width 187 height 12
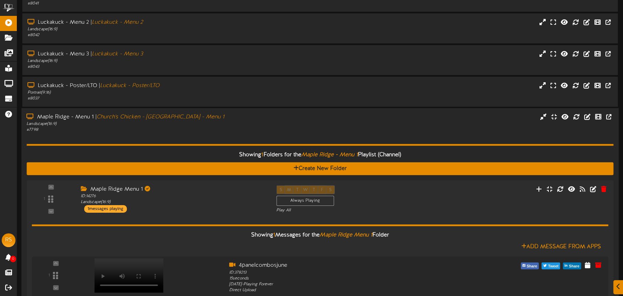
click at [218, 127] on div "# 7798" at bounding box center [145, 130] width 238 height 6
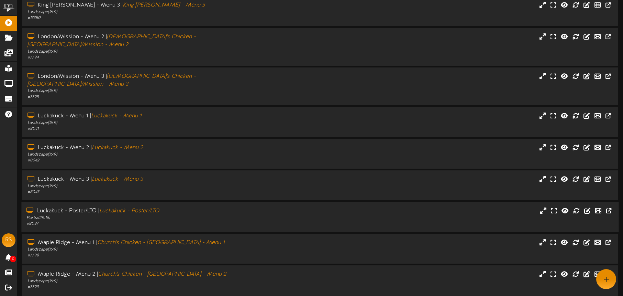
scroll to position [0, 0]
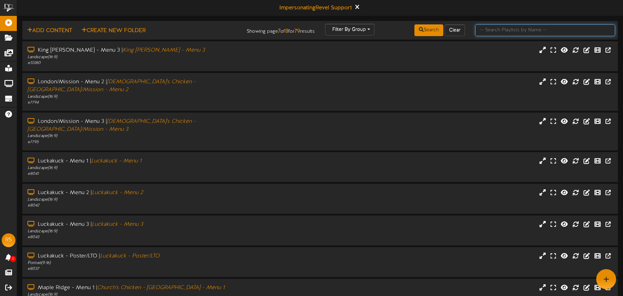
click at [497, 33] on input "text" at bounding box center [545, 30] width 140 height 12
type input "vancouver"
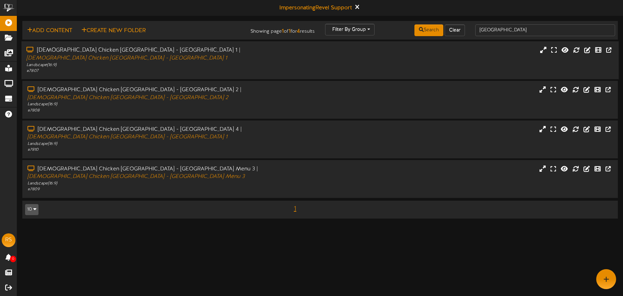
click at [298, 67] on div "Churches Chicken Vancouver - Main St - Menu 1 | Churches Chicken Vancouver - Ma…" at bounding box center [319, 59] width 597 height 27
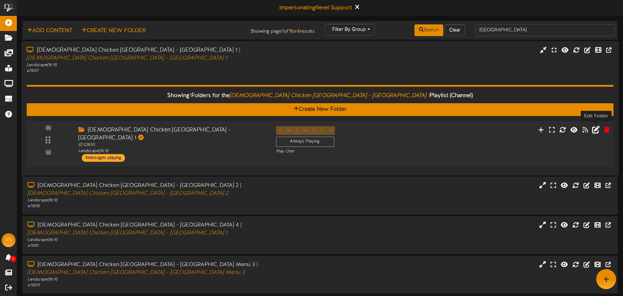
click at [597, 129] on icon at bounding box center [596, 129] width 8 height 8
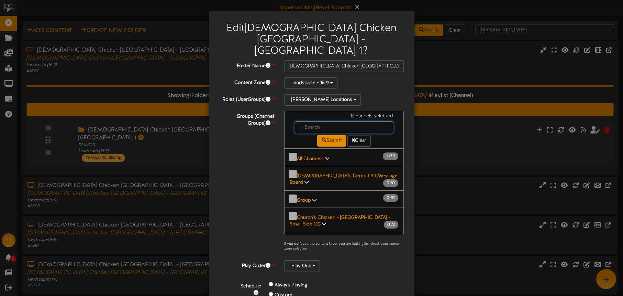
click at [308, 121] on input "text" at bounding box center [344, 127] width 99 height 12
type input "hastings"
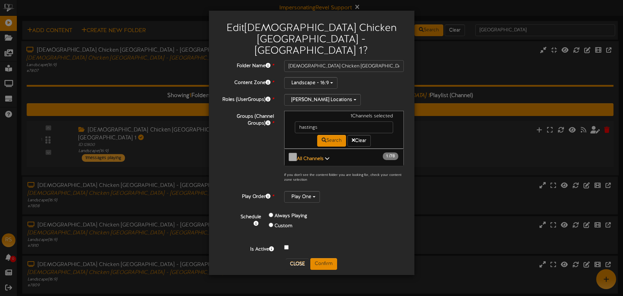
click at [313, 156] on b "All Channels" at bounding box center [310, 158] width 27 height 5
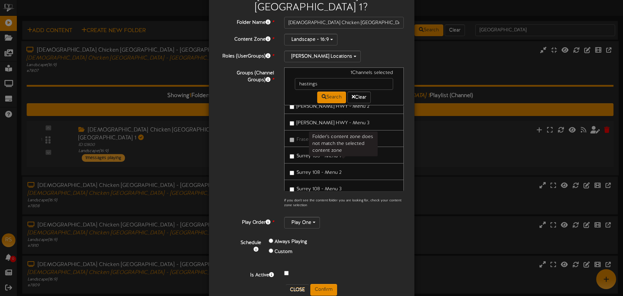
scroll to position [1213, 0]
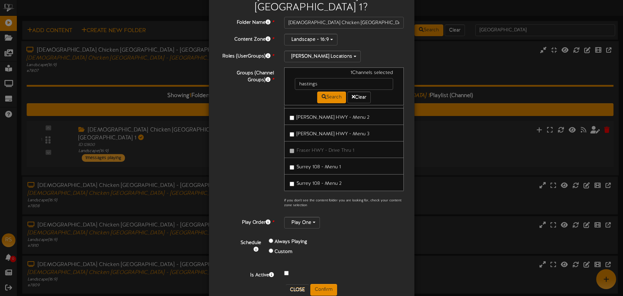
click at [310, 214] on span "Hastings - Menu 1" at bounding box center [317, 216] width 40 height 5
click at [323, 283] on button "Confirm" at bounding box center [323, 289] width 27 height 12
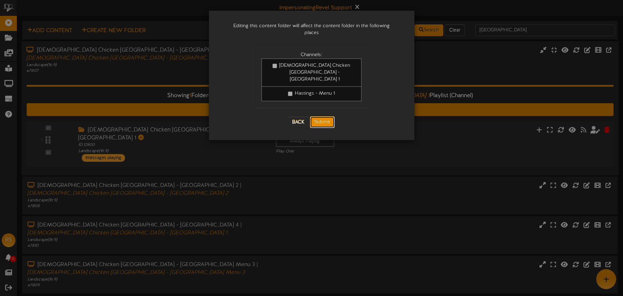
click at [328, 116] on button "Submit" at bounding box center [322, 122] width 25 height 12
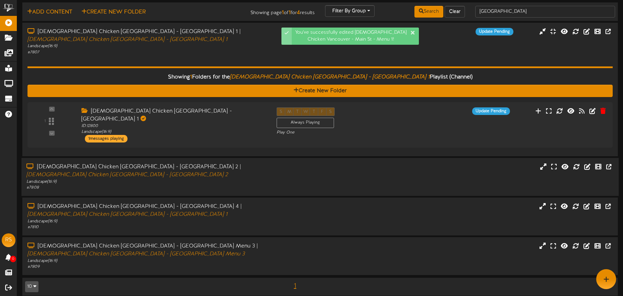
scroll to position [18, 0]
click at [394, 176] on div "Churchs Chicken Vancouver - Main St - Menu 2 | Churchs Chicken Vancouver - Main…" at bounding box center [319, 176] width 597 height 27
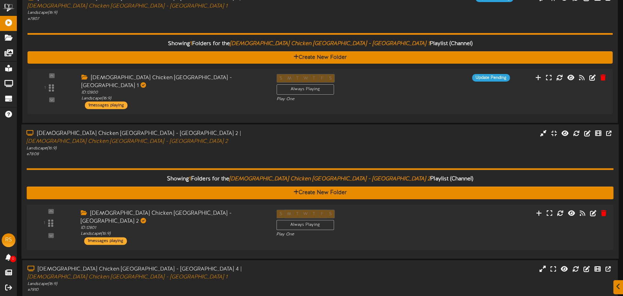
scroll to position [77, 0]
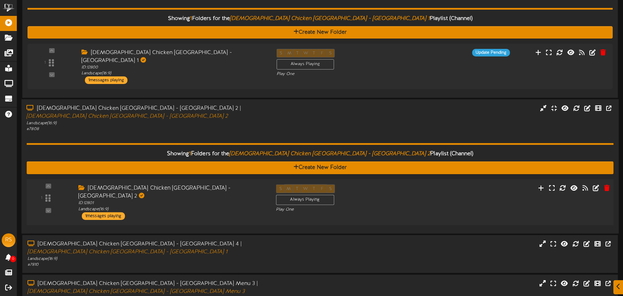
click at [434, 190] on div "1 ID:" at bounding box center [320, 201] width 593 height 35
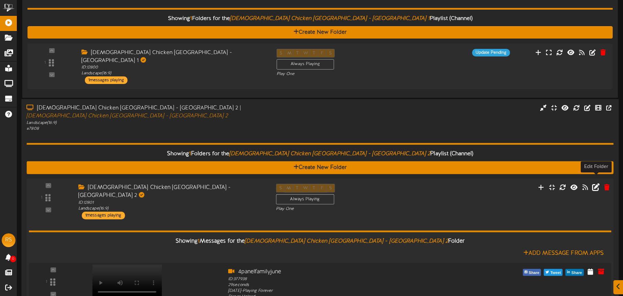
click at [595, 183] on icon at bounding box center [596, 187] width 8 height 8
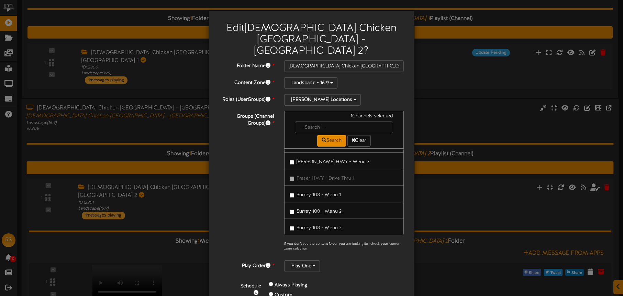
scroll to position [1239, 0]
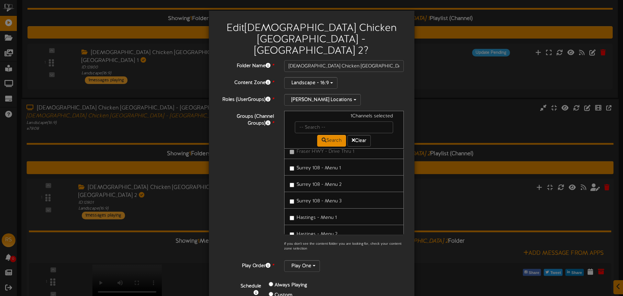
click at [313, 231] on span "Hastings - Menu 2" at bounding box center [317, 233] width 41 height 5
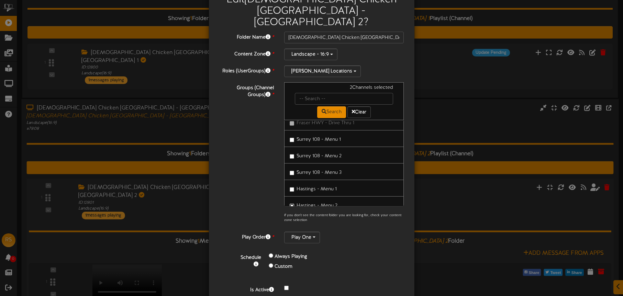
scroll to position [34, 0]
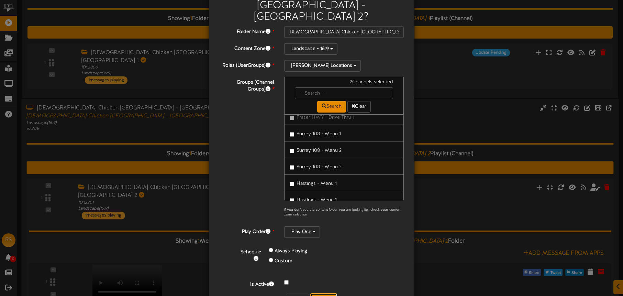
click at [325, 293] on button "Confirm" at bounding box center [323, 299] width 27 height 12
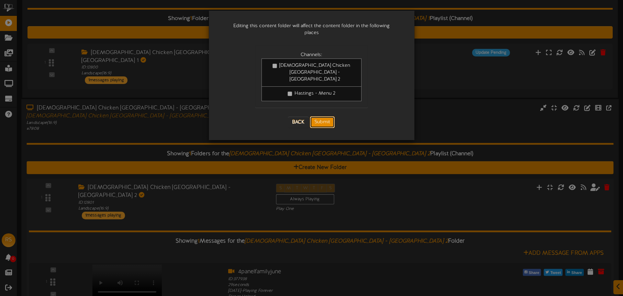
click at [326, 116] on button "Submit" at bounding box center [322, 122] width 25 height 12
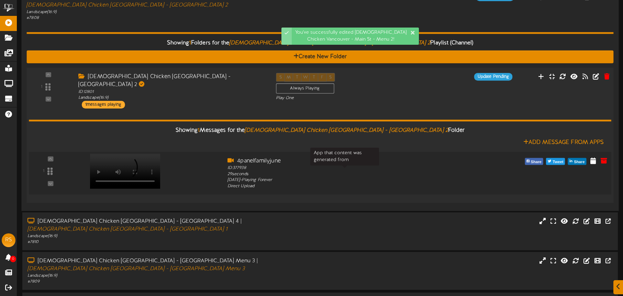
scroll to position [195, 0]
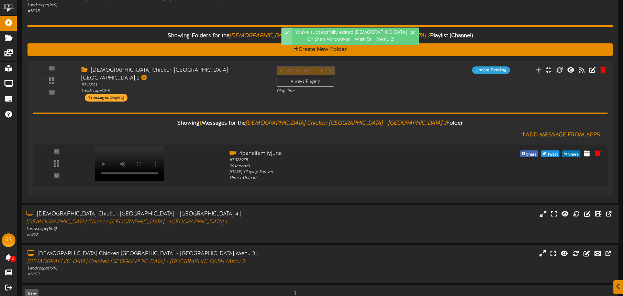
click at [367, 210] on div "Churchs Chicken Vancouver - Main St - Menu 4 | Churchs Chicken Vancouver - Main…" at bounding box center [319, 223] width 597 height 27
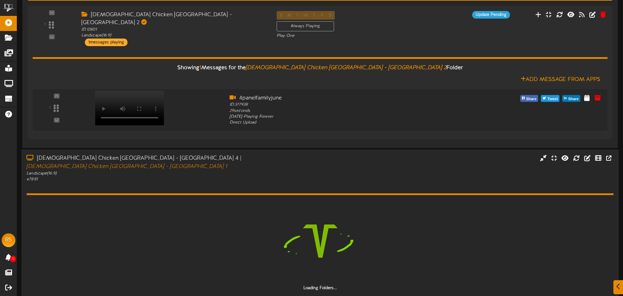
scroll to position [251, 0]
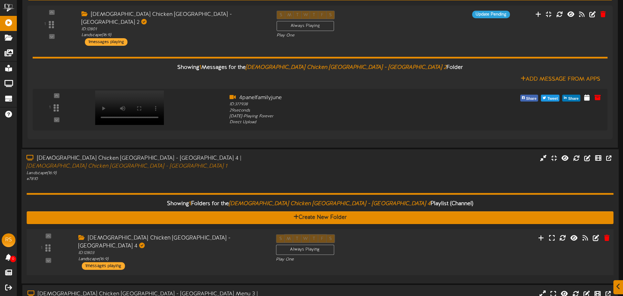
click at [412, 234] on div "S M T W T F S Always Playing Play One" at bounding box center [345, 248] width 148 height 28
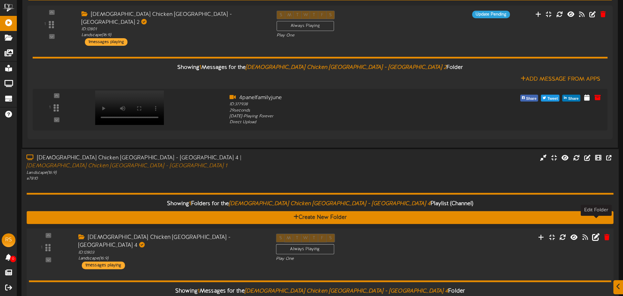
click at [595, 233] on icon at bounding box center [596, 237] width 8 height 8
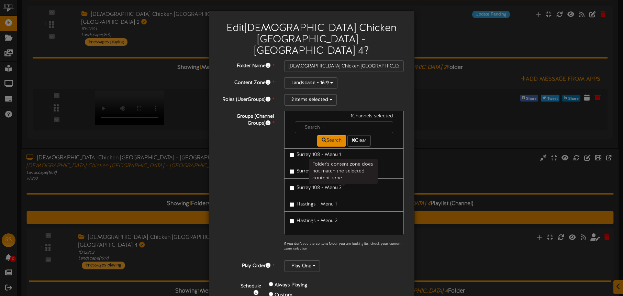
scroll to position [1276, 0]
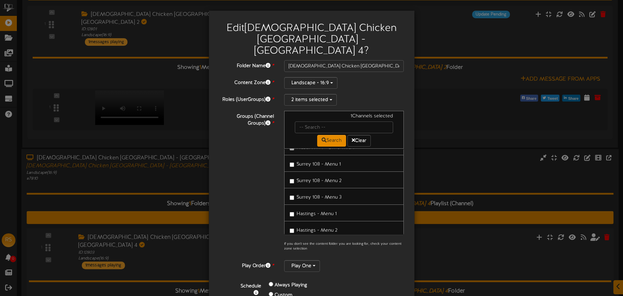
click at [326, 260] on span "Hastings - Menu 4" at bounding box center [317, 262] width 41 height 5
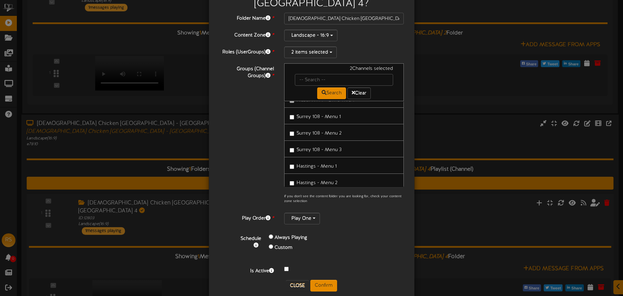
scroll to position [295, 0]
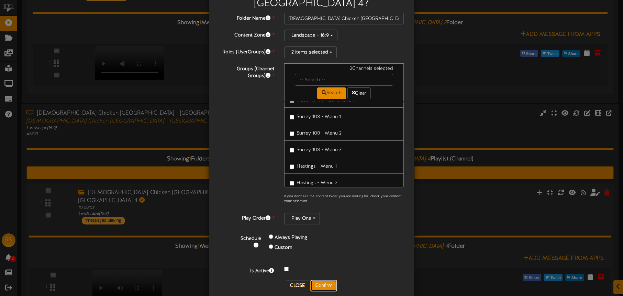
click at [325, 279] on button "Confirm" at bounding box center [323, 285] width 27 height 12
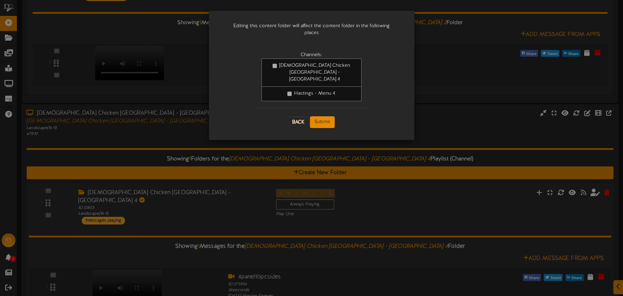
scroll to position [0, 0]
click at [324, 114] on div "Back Submit" at bounding box center [311, 121] width 113 height 25
click at [323, 116] on button "Submit" at bounding box center [322, 122] width 25 height 12
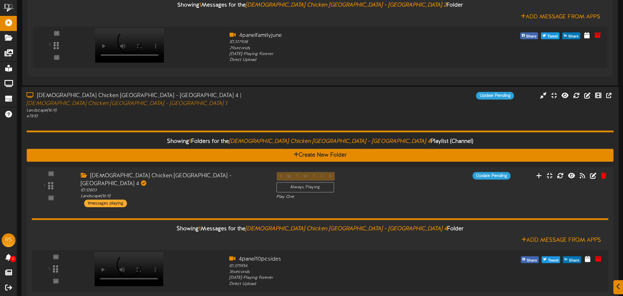
scroll to position [371, 0]
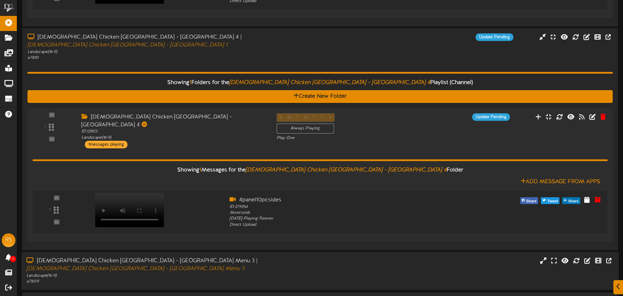
click at [294, 257] on div "Churchs Chicken Vancouver - Main St. Menu 3 | Churchs Chicken Vancouver - Main …" at bounding box center [319, 270] width 597 height 27
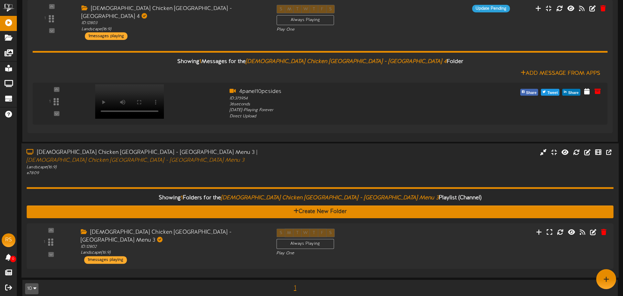
scroll to position [460, 0]
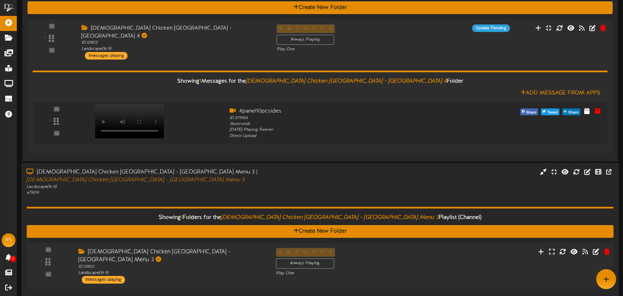
click at [405, 247] on div "S M T W T F S Always Playing Play One" at bounding box center [345, 261] width 148 height 28
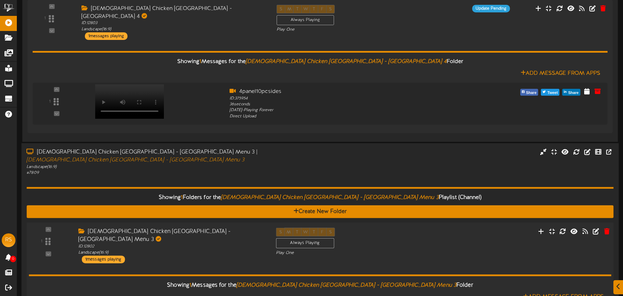
scroll to position [548, 0]
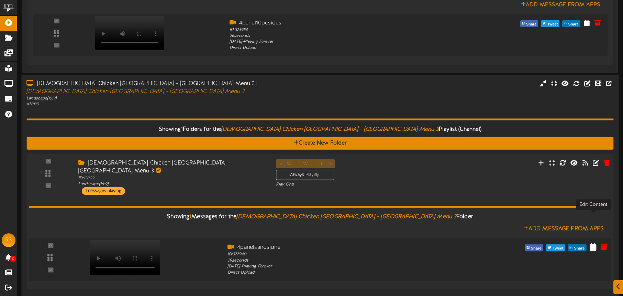
click at [594, 242] on icon at bounding box center [593, 246] width 7 height 8
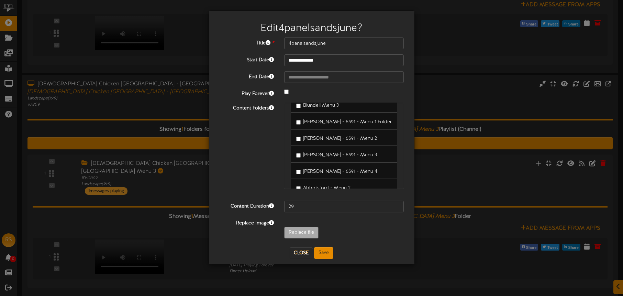
scroll to position [879, 0]
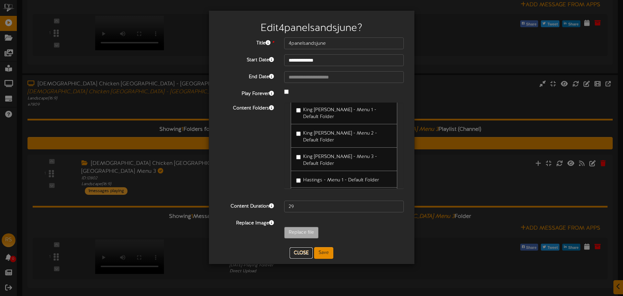
click at [301, 251] on button "Close" at bounding box center [301, 252] width 23 height 11
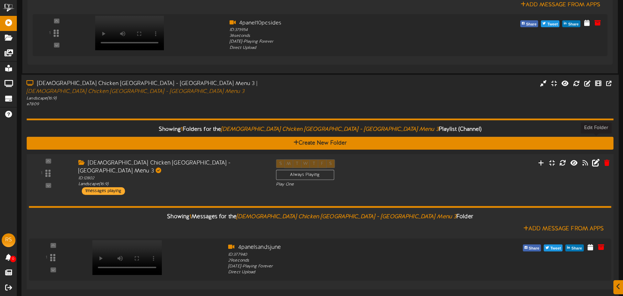
click at [597, 158] on icon at bounding box center [596, 162] width 8 height 8
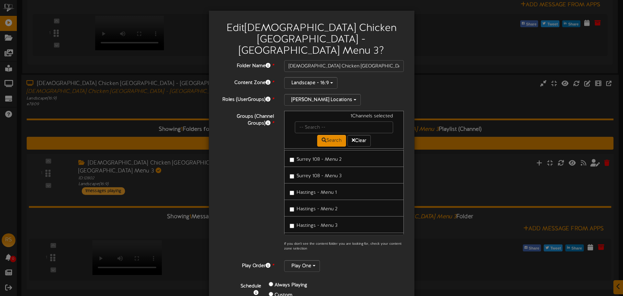
scroll to position [1293, 0]
click at [329, 226] on span "Hastings - Menu 3" at bounding box center [317, 228] width 41 height 5
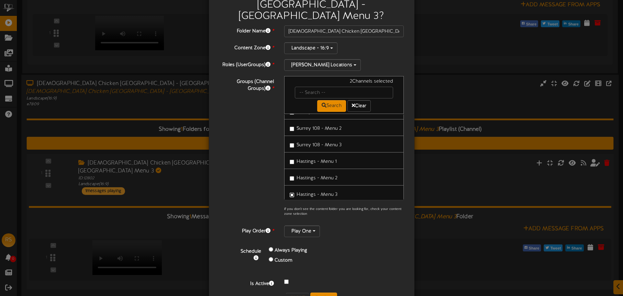
scroll to position [37, 0]
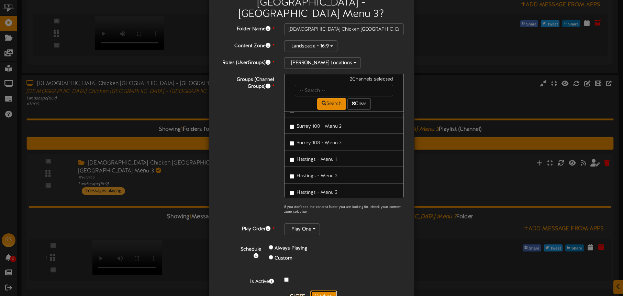
click at [325, 290] on button "Confirm" at bounding box center [323, 296] width 27 height 12
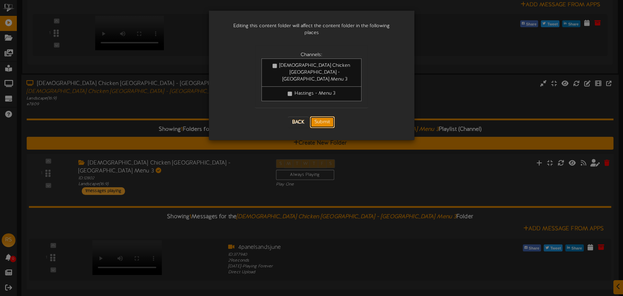
click at [329, 116] on button "Submit" at bounding box center [322, 122] width 25 height 12
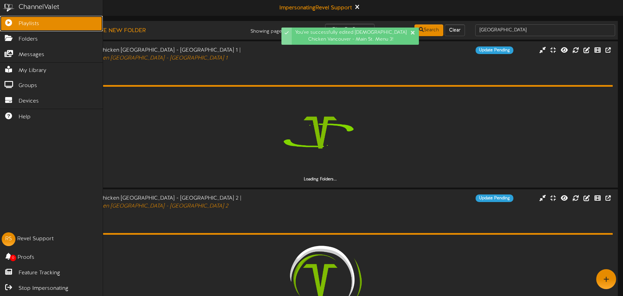
click at [11, 23] on icon at bounding box center [8, 21] width 17 height 5
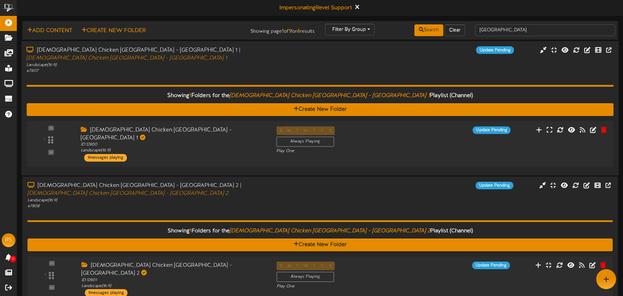
click at [262, 76] on div "Showing 1 Folders for the Churches Chicken Vancouver - Main St - Menu 1 Playlis…" at bounding box center [319, 122] width 587 height 96
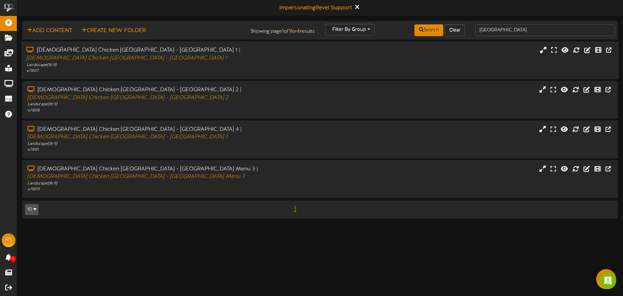
click at [285, 65] on div "[DEMOGRAPHIC_DATA] Chicken [GEOGRAPHIC_DATA] - Main St - Menu 1 | Churches Chic…" at bounding box center [319, 59] width 597 height 27
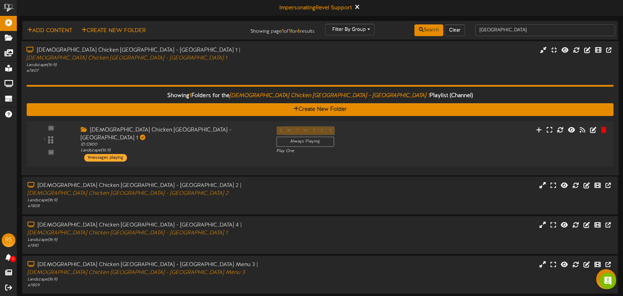
click at [170, 80] on div "Showing 1 Folders for the Churches Chicken [GEOGRAPHIC_DATA] - Main St - Menu 1…" at bounding box center [319, 122] width 587 height 96
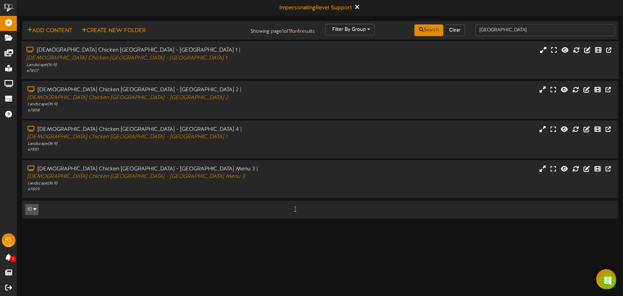
click at [175, 75] on div "[DEMOGRAPHIC_DATA] Chicken [GEOGRAPHIC_DATA] - Main St - Menu 1 | Churches Chic…" at bounding box center [319, 60] width 597 height 38
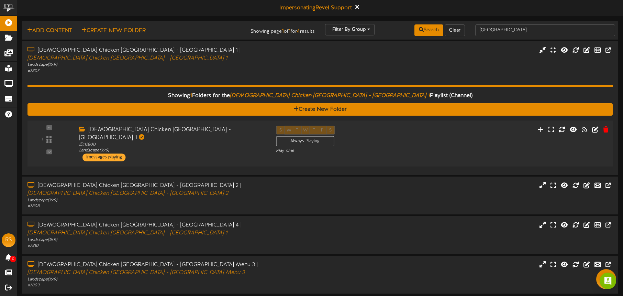
click at [204, 151] on div "[DEMOGRAPHIC_DATA] Chicken [GEOGRAPHIC_DATA] - [GEOGRAPHIC_DATA] 1 ID: 12800 La…" at bounding box center [172, 143] width 197 height 35
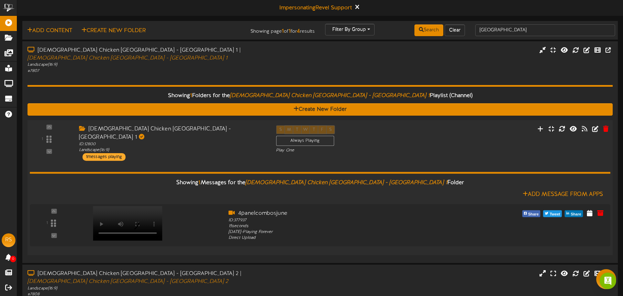
click at [207, 150] on div "[DEMOGRAPHIC_DATA] Chicken [GEOGRAPHIC_DATA] - [GEOGRAPHIC_DATA] 1 ID: 12800 La…" at bounding box center [172, 142] width 197 height 35
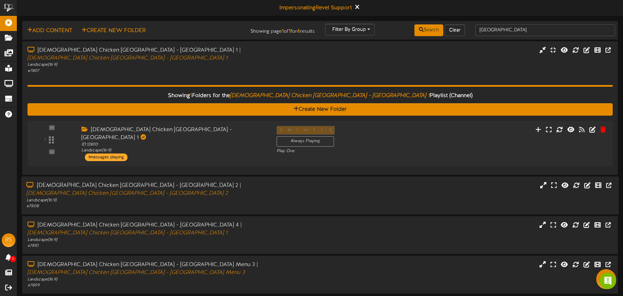
click at [276, 192] on div "[DEMOGRAPHIC_DATA] Chicken [GEOGRAPHIC_DATA] - [GEOGRAPHIC_DATA] 2 | [DEMOGRAPH…" at bounding box center [319, 194] width 597 height 27
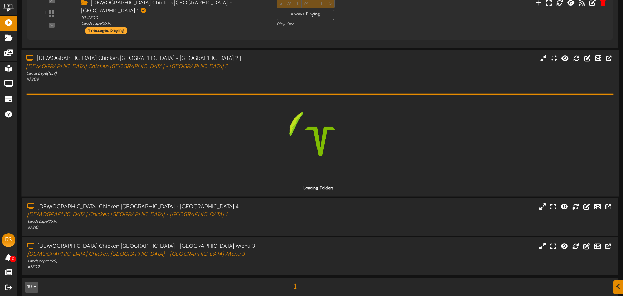
scroll to position [107, 0]
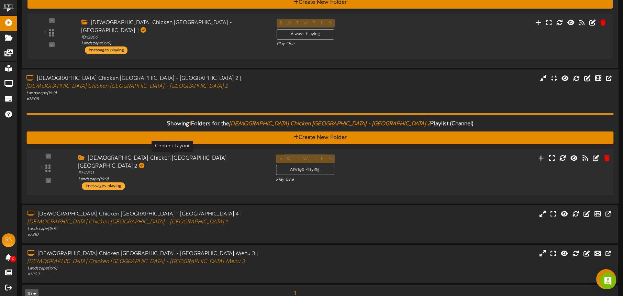
click at [248, 170] on div "ID: 12801 Landscape ( 16:9 )" at bounding box center [171, 176] width 187 height 12
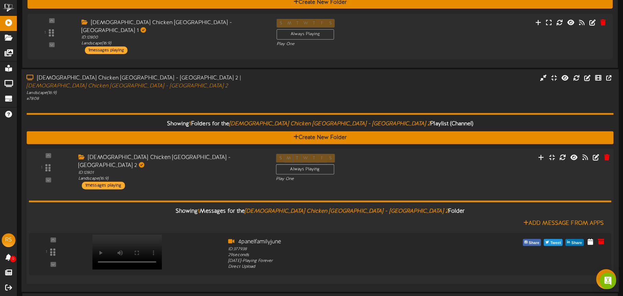
click at [248, 167] on div "Churchs Chicken Vancouver - Main St - Menu 2 ID: 12801 Landscape ( 16:9 ) 1 mes…" at bounding box center [172, 171] width 198 height 35
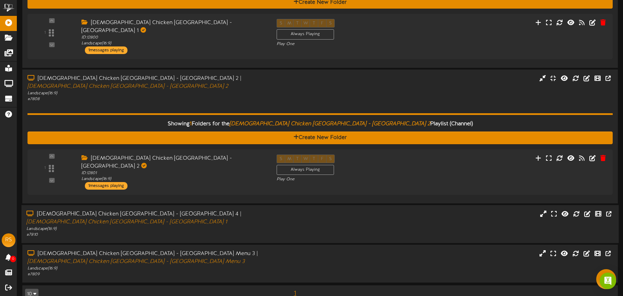
click at [291, 212] on div "Churchs Chicken Vancouver - Main St - Menu 4 | Churchs Chicken Vancouver - Main…" at bounding box center [319, 223] width 597 height 27
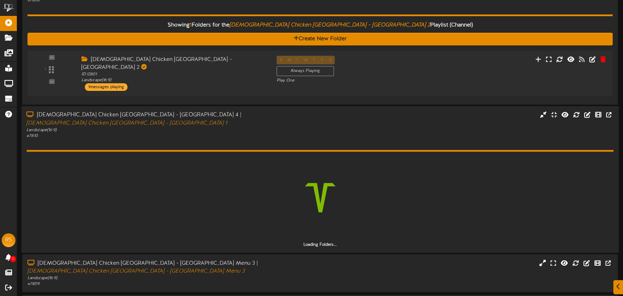
scroll to position [215, 0]
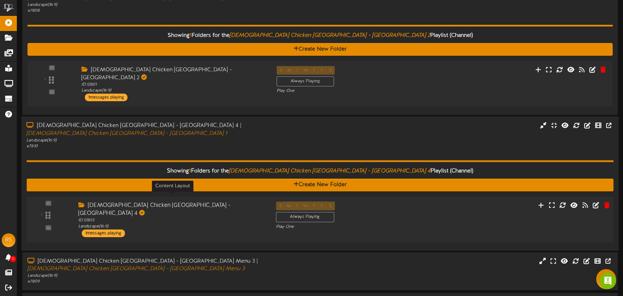
click at [244, 217] on div "ID: 12803 Landscape ( 16:9 )" at bounding box center [171, 223] width 187 height 12
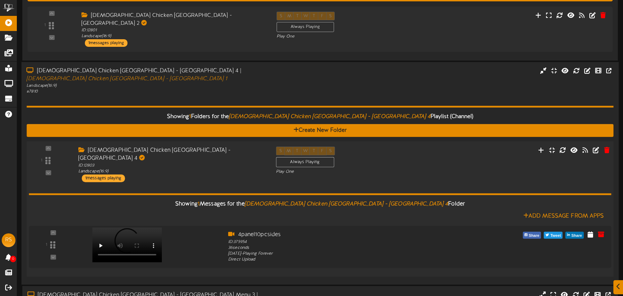
drag, startPoint x: 246, startPoint y: 160, endPoint x: 246, endPoint y: 140, distance: 20.3
click at [246, 160] on div "1 ID:" at bounding box center [320, 163] width 593 height 35
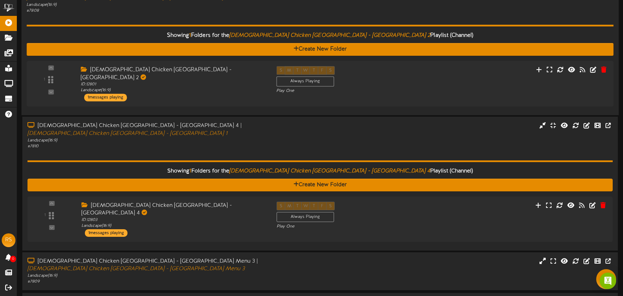
drag, startPoint x: 260, startPoint y: 127, endPoint x: 261, endPoint y: 140, distance: 12.7
click at [260, 137] on div "Landscape ( 16:9 )" at bounding box center [146, 140] width 238 height 6
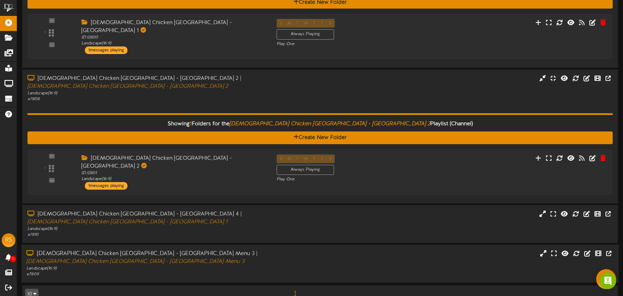
click at [280, 249] on div "Churchs Chicken Vancouver - Main St. Menu 3 | Churchs Chicken Vancouver - Main …" at bounding box center [319, 262] width 597 height 27
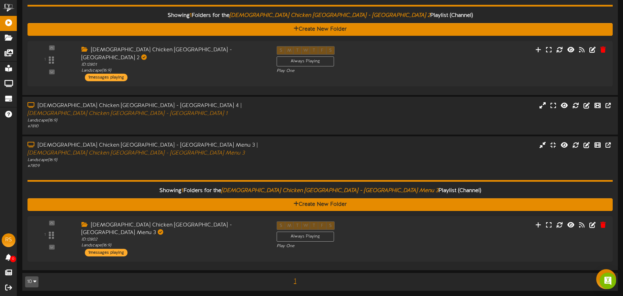
scroll to position [195, 0]
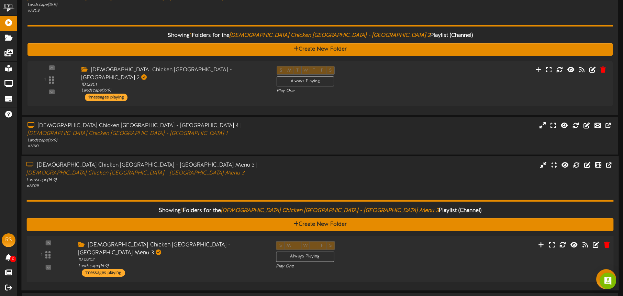
click at [238, 257] on div "ID: 12802 Landscape ( 16:9 )" at bounding box center [171, 263] width 187 height 12
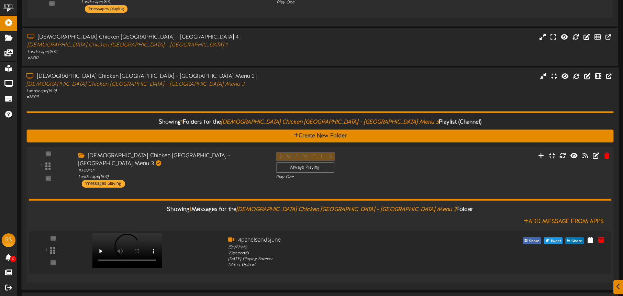
drag, startPoint x: 237, startPoint y: 166, endPoint x: 236, endPoint y: 171, distance: 5.2
click at [237, 187] on div "Showing 1 Messages for the Churchs Chicken Vancouver - Main St. Menu 3 Folder A…" at bounding box center [320, 231] width 582 height 89
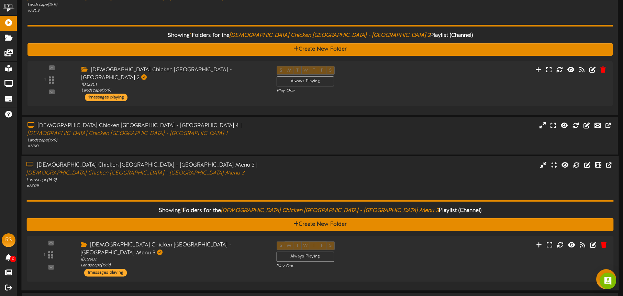
click at [245, 182] on div "# 7809" at bounding box center [145, 185] width 238 height 6
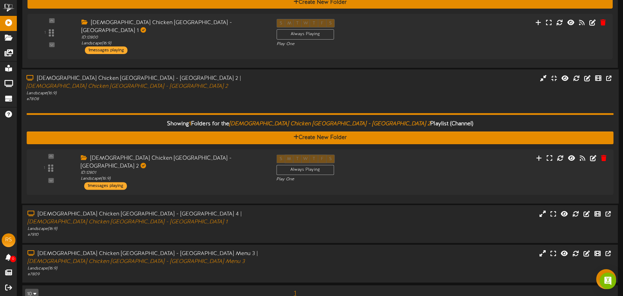
click at [186, 102] on div "Showing 1 Folders for the Churchs Chicken Vancouver - Main St - Menu 2 Playlist…" at bounding box center [319, 150] width 587 height 96
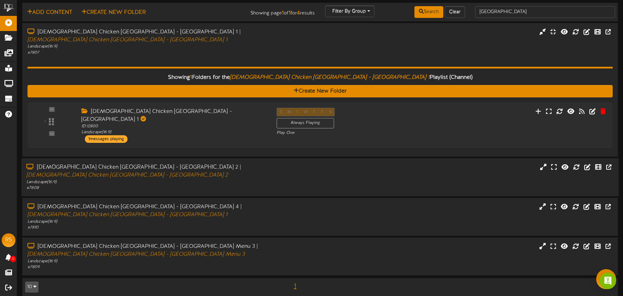
click at [187, 170] on div "Churchs Chicken Vancouver - Main St - Menu 2 | Churchs Chicken Vancouver - Main…" at bounding box center [145, 171] width 238 height 16
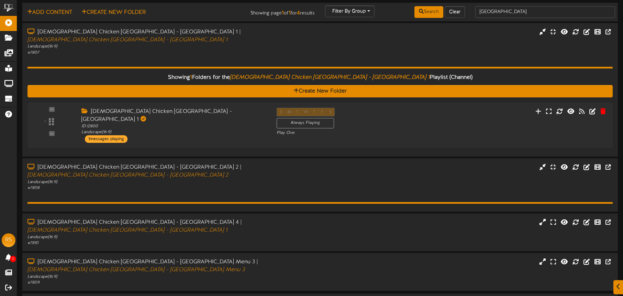
scroll to position [39, 0]
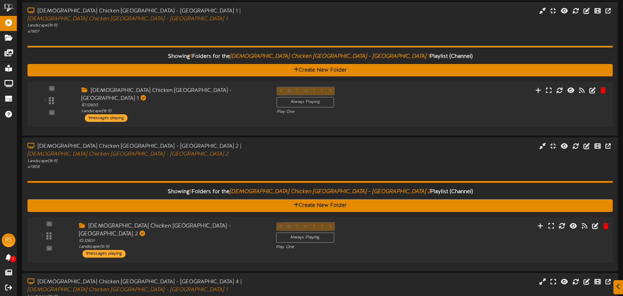
click at [232, 242] on div "Churchs Chicken Vancouver - Main St - Menu 2 ID: 12801 Landscape ( 16:9 ) 1 mes…" at bounding box center [172, 239] width 197 height 35
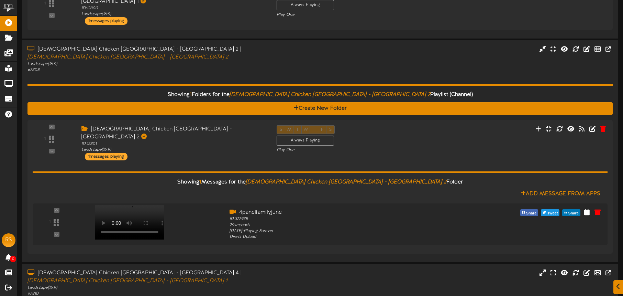
scroll to position [142, 0]
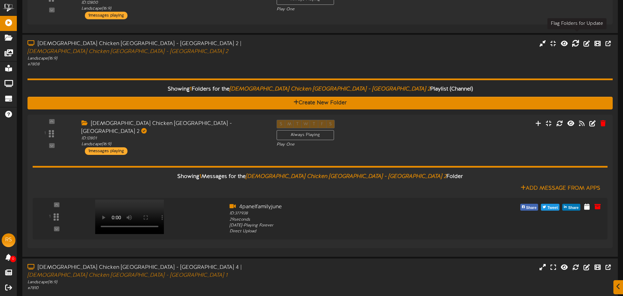
click at [577, 40] on icon at bounding box center [576, 44] width 8 height 8
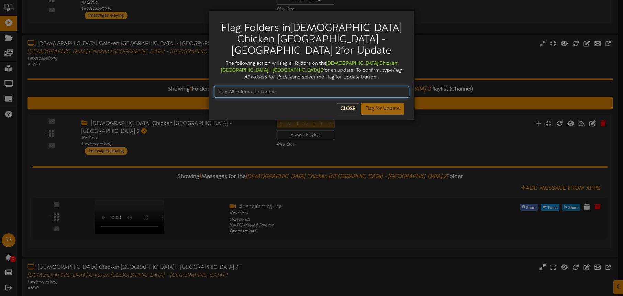
click at [271, 89] on input "text" at bounding box center [311, 92] width 195 height 12
type input "Flag All Folders for Update"
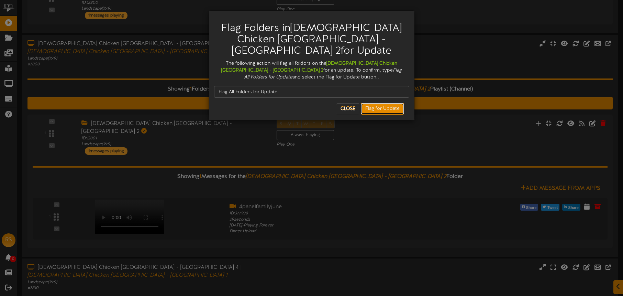
click at [377, 106] on button "Flag for Update" at bounding box center [382, 109] width 43 height 12
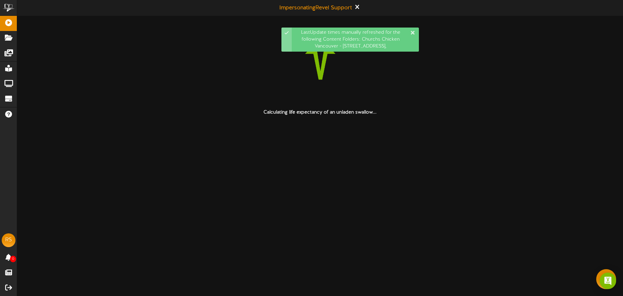
scroll to position [0, 0]
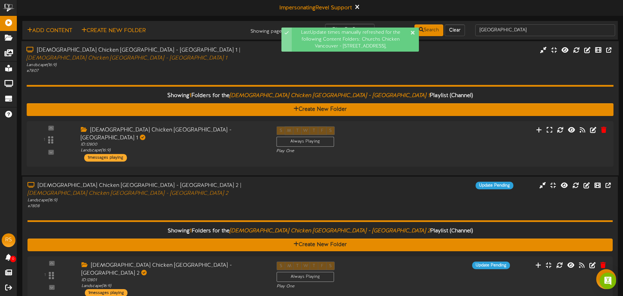
click at [220, 74] on div "Showing 1 Folders for the Churches Chicken Vancouver - Main St - Menu 1 Playlis…" at bounding box center [319, 122] width 587 height 96
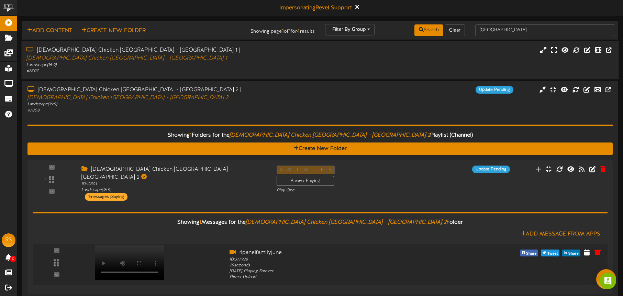
drag, startPoint x: 229, startPoint y: 106, endPoint x: 238, endPoint y: 60, distance: 47.2
click at [229, 106] on div "Landscape ( 16:9 )" at bounding box center [146, 104] width 238 height 6
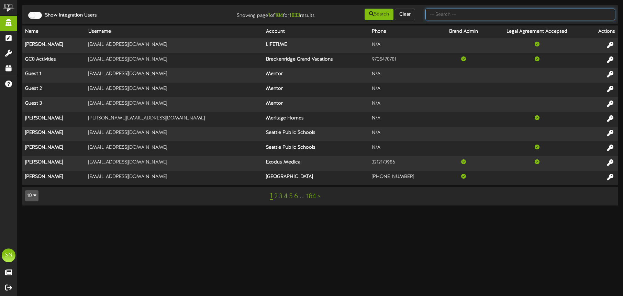
click at [464, 16] on input "text" at bounding box center [520, 15] width 190 height 12
type input "[DEMOGRAPHIC_DATA]"
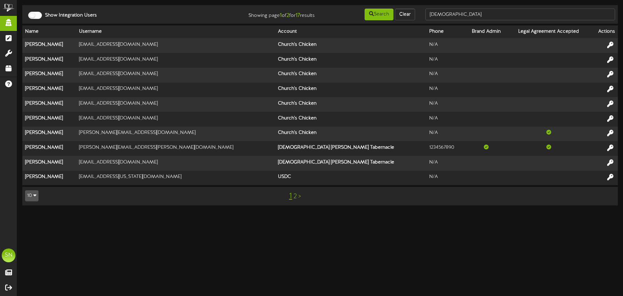
click at [295, 195] on link "2" at bounding box center [294, 196] width 3 height 8
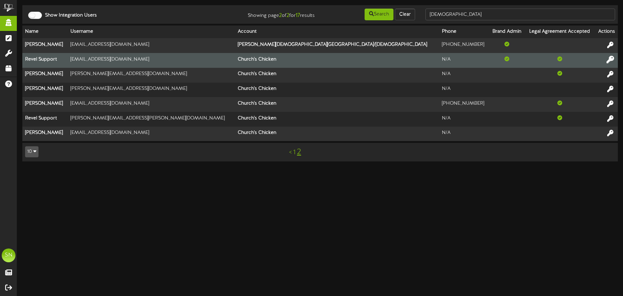
click at [610, 57] on icon at bounding box center [611, 59] width 8 height 8
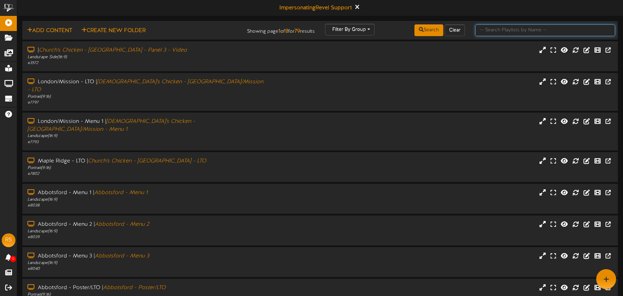
click at [488, 33] on input "text" at bounding box center [545, 30] width 140 height 12
type input "hastings"
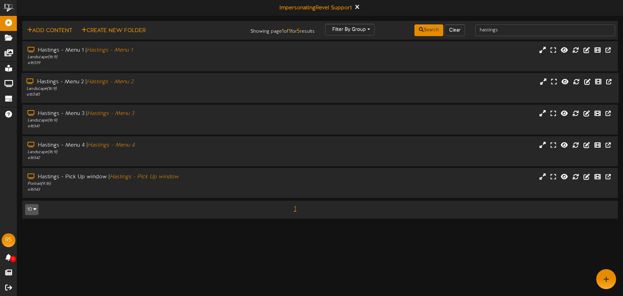
drag, startPoint x: 164, startPoint y: 89, endPoint x: 167, endPoint y: 89, distance: 3.5
click at [164, 89] on div "Landscape ( 16:9 )" at bounding box center [145, 89] width 238 height 6
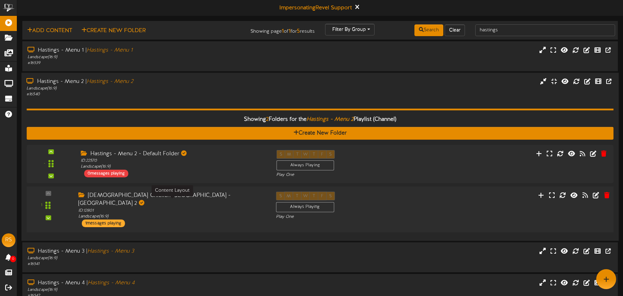
click at [229, 207] on div "ID: 12801 Landscape ( 16:9 )" at bounding box center [171, 213] width 187 height 12
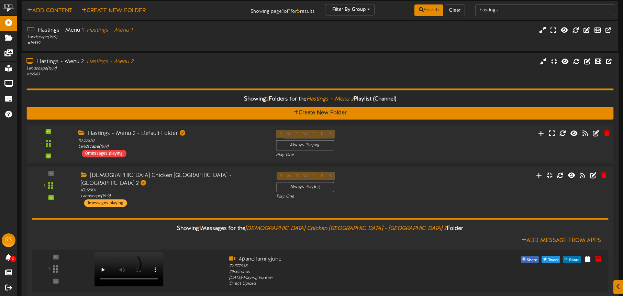
scroll to position [24, 0]
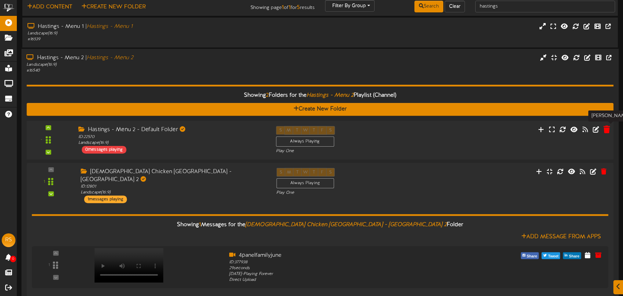
click at [607, 130] on icon at bounding box center [606, 129] width 7 height 8
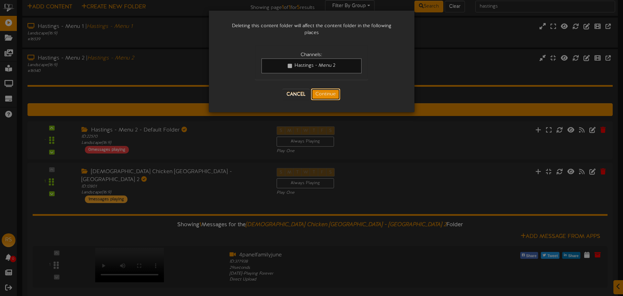
click at [334, 91] on button "Continue" at bounding box center [325, 94] width 29 height 12
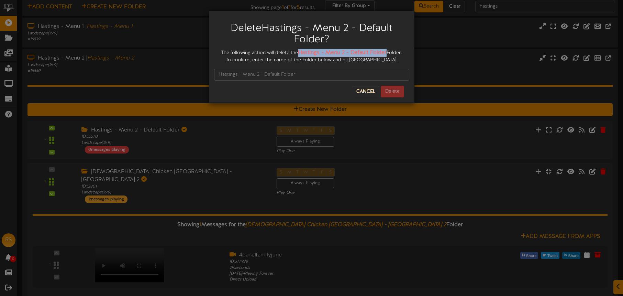
drag, startPoint x: 300, startPoint y: 52, endPoint x: 381, endPoint y: 54, distance: 81.8
click at [386, 54] on strong "Hastings - Menu 2 - Default Folder" at bounding box center [342, 52] width 89 height 6
copy strong "Hastings - Menu 2 - Default Folder"
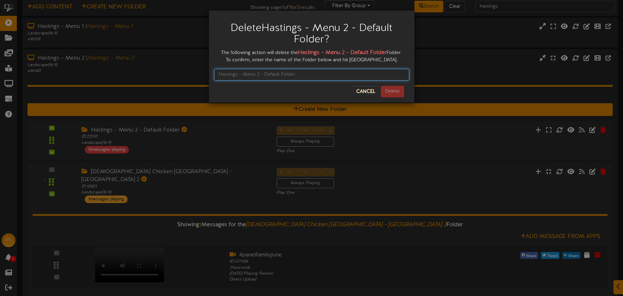
click at [332, 74] on input "text" at bounding box center [311, 75] width 195 height 12
paste input "Hastings - Menu 2 - Default Folder"
type input "Hastings - Menu 2 - Default Folder"
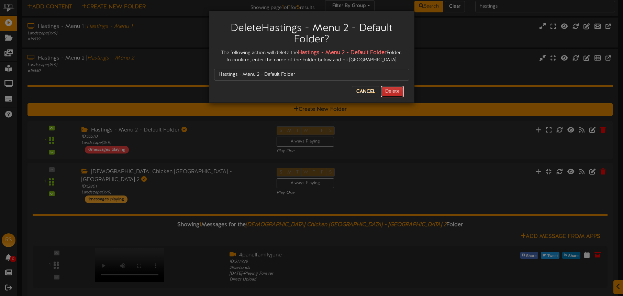
click at [391, 93] on button "Delete" at bounding box center [392, 92] width 23 height 12
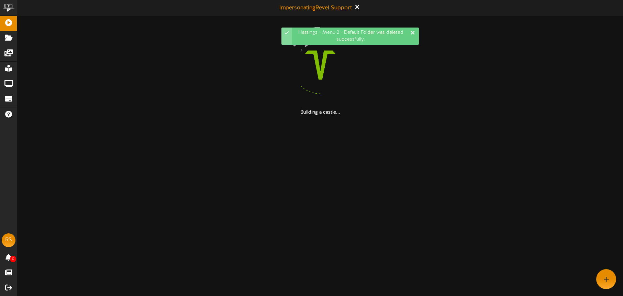
scroll to position [0, 0]
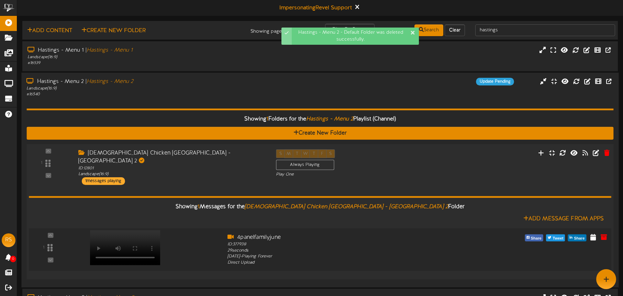
click at [140, 230] on video at bounding box center [125, 247] width 70 height 35
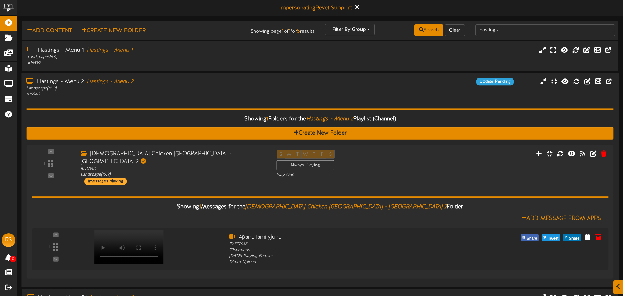
scroll to position [7, 0]
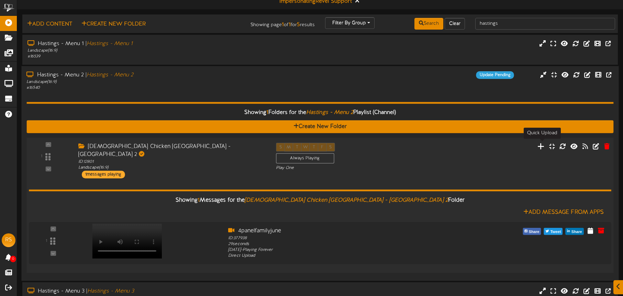
click at [542, 146] on icon at bounding box center [540, 146] width 7 height 8
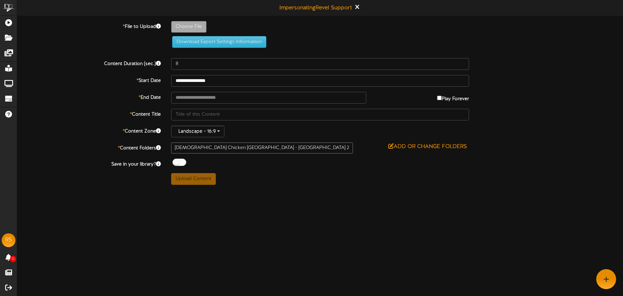
type input "**********"
type input "hastings2"
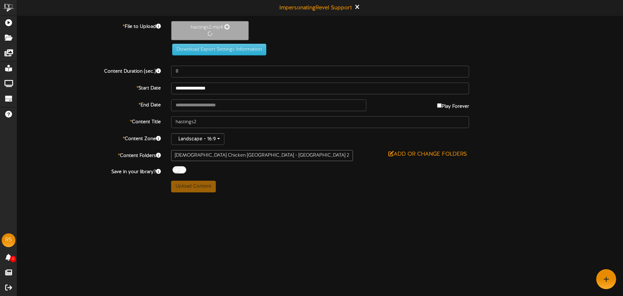
type input "30"
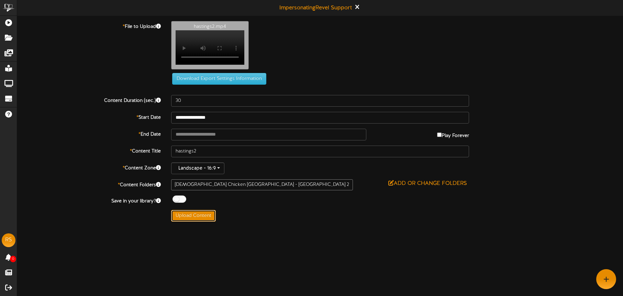
drag, startPoint x: 203, startPoint y: 215, endPoint x: 207, endPoint y: 216, distance: 4.2
click at [203, 215] on button "Upload Content" at bounding box center [193, 216] width 45 height 12
type input "**********"
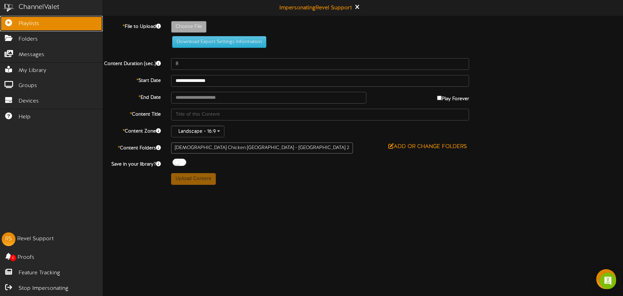
click at [14, 22] on icon at bounding box center [8, 21] width 17 height 5
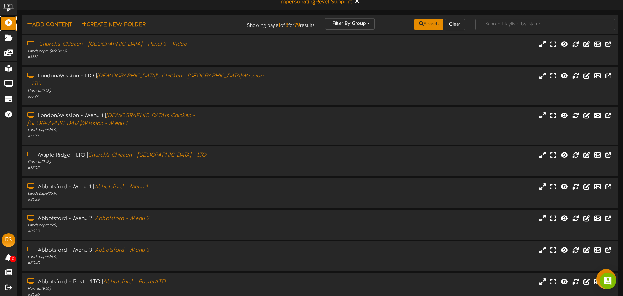
scroll to position [5, 0]
click at [502, 27] on input "text" at bounding box center [545, 25] width 140 height 12
type input "hastings"
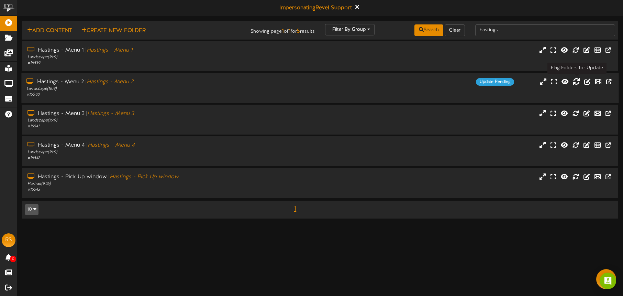
click at [576, 81] on icon at bounding box center [576, 81] width 8 height 8
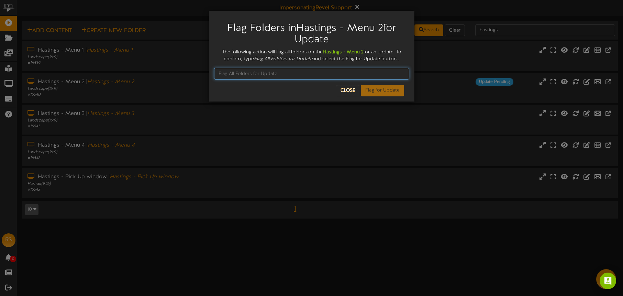
click at [323, 70] on input "text" at bounding box center [311, 74] width 195 height 12
type input "Flag All Folders for Update"
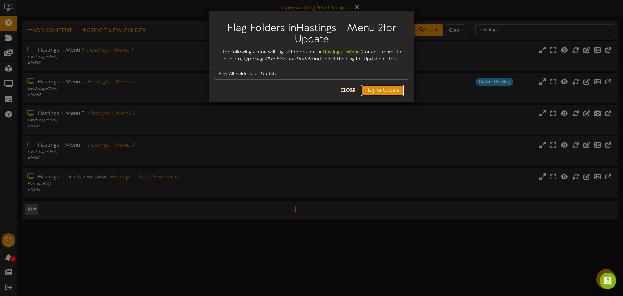
click at [385, 90] on button "Flag for Update" at bounding box center [382, 91] width 43 height 12
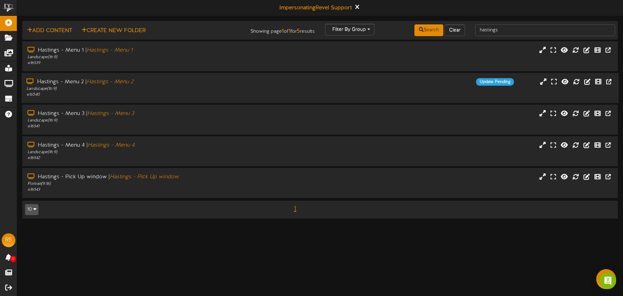
click at [387, 86] on div "Hastings - Menu 2 | [GEOGRAPHIC_DATA] - Menu 2 Landscape ( 16:9 ) # 16540 Updat…" at bounding box center [319, 88] width 597 height 20
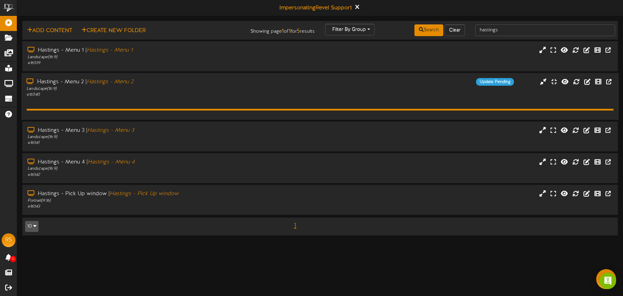
click at [387, 86] on div "Hastings - Menu 2 | [GEOGRAPHIC_DATA] - Menu 2 Landscape ( 16:9 ) # 16540 Updat…" at bounding box center [319, 88] width 597 height 20
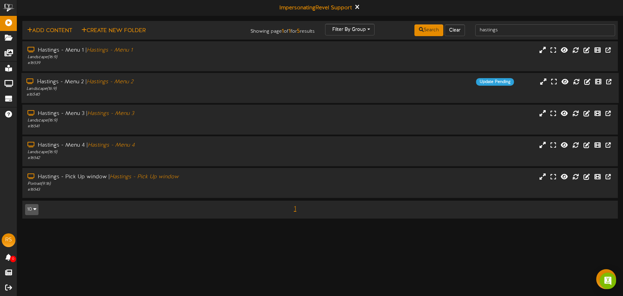
click at [417, 88] on div "Hastings - Menu 2 | [GEOGRAPHIC_DATA] - Menu 2 Landscape ( 16:9 ) # 16540 Updat…" at bounding box center [319, 88] width 597 height 20
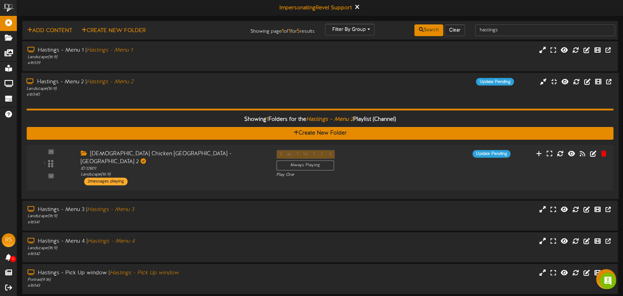
click at [265, 88] on div "Landscape ( 16:9 )" at bounding box center [145, 89] width 238 height 6
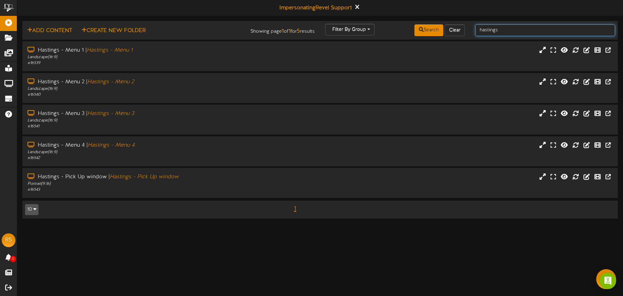
click at [508, 34] on input "hastings" at bounding box center [545, 30] width 140 height 12
drag, startPoint x: 495, startPoint y: 31, endPoint x: 464, endPoint y: 26, distance: 31.2
click at [464, 26] on div "Add Content Create New Folder Showing page 1 of 1 for 5 results Filter By Group…" at bounding box center [320, 30] width 600 height 13
click at [359, 6] on icon at bounding box center [357, 7] width 4 height 8
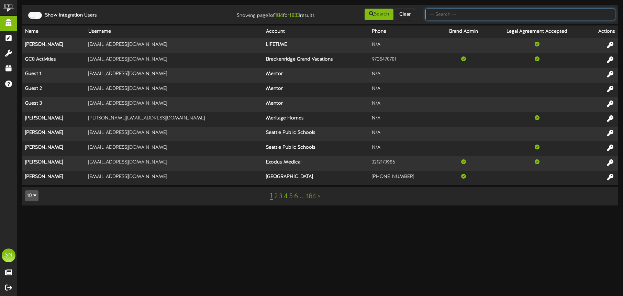
click at [446, 16] on input "text" at bounding box center [520, 15] width 190 height 12
type input "c"
type input "k"
type input "kahala"
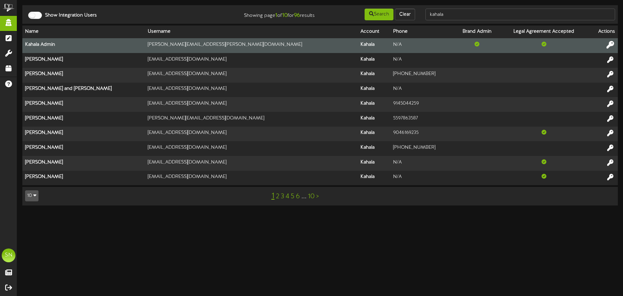
click at [610, 45] on icon at bounding box center [611, 45] width 8 height 8
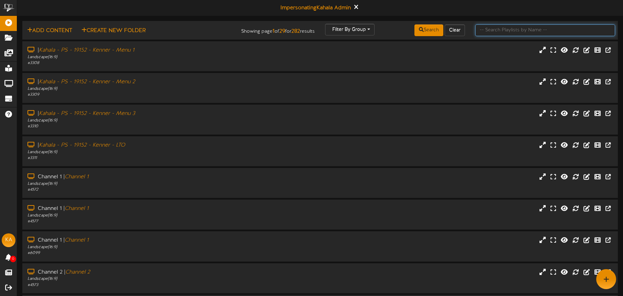
click at [492, 32] on input "text" at bounding box center [545, 30] width 140 height 12
type input "thai express"
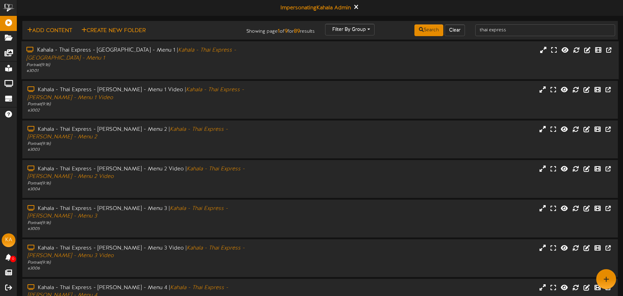
click at [277, 59] on div "Kahala - Thai Express - [GEOGRAPHIC_DATA] - Menu 1 | Kahala - Thai Express - [G…" at bounding box center [319, 59] width 597 height 27
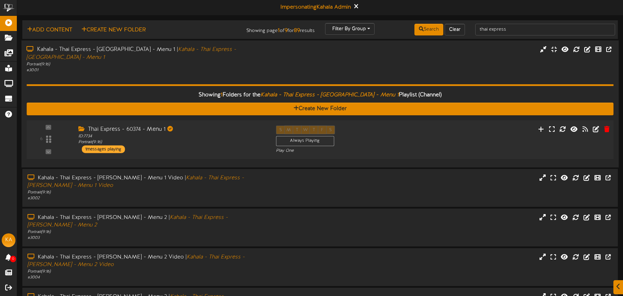
click at [244, 125] on div "Thai Express - 60374 - Menu 1" at bounding box center [171, 129] width 187 height 8
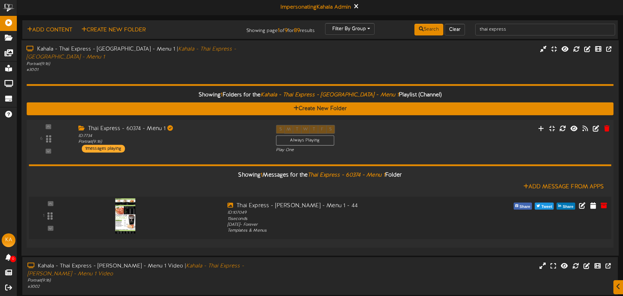
click at [123, 200] on img at bounding box center [125, 215] width 20 height 35
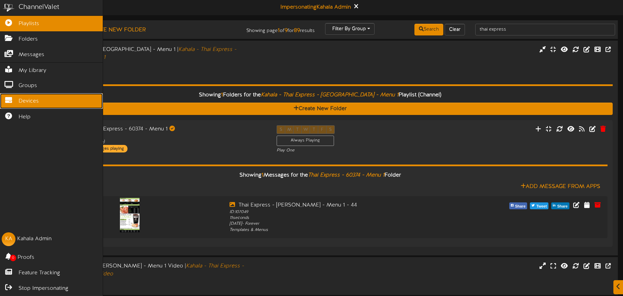
click at [33, 103] on span "Devices" at bounding box center [29, 101] width 20 height 8
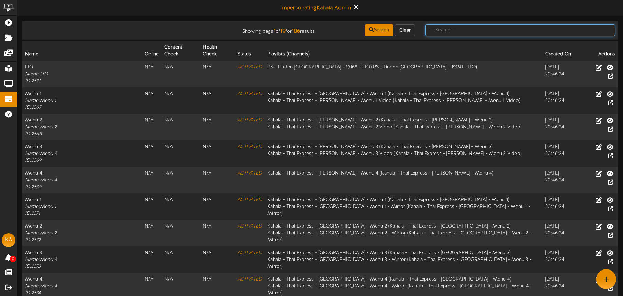
click at [459, 32] on input "text" at bounding box center [520, 30] width 190 height 12
type input "y"
type input "thai express"
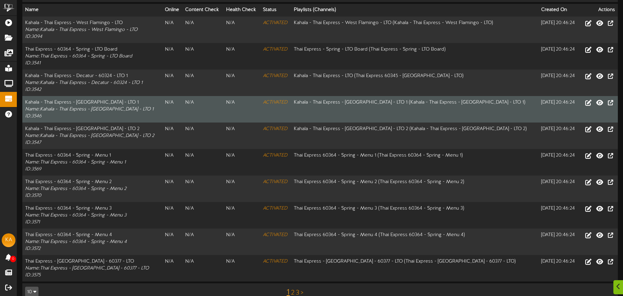
scroll to position [50, 0]
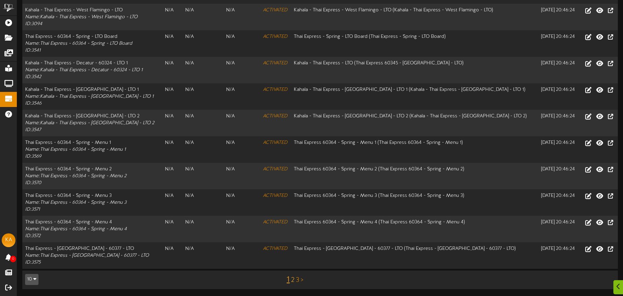
click at [291, 277] on link "2" at bounding box center [292, 280] width 3 height 8
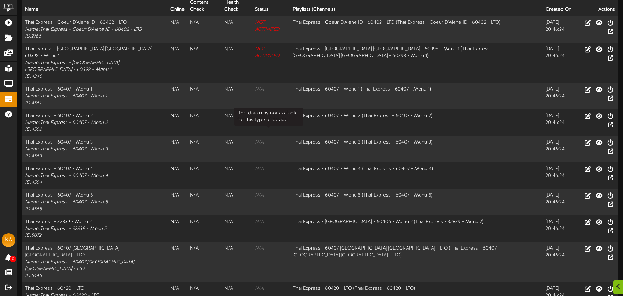
scroll to position [64, 0]
